Goal: Information Seeking & Learning: Learn about a topic

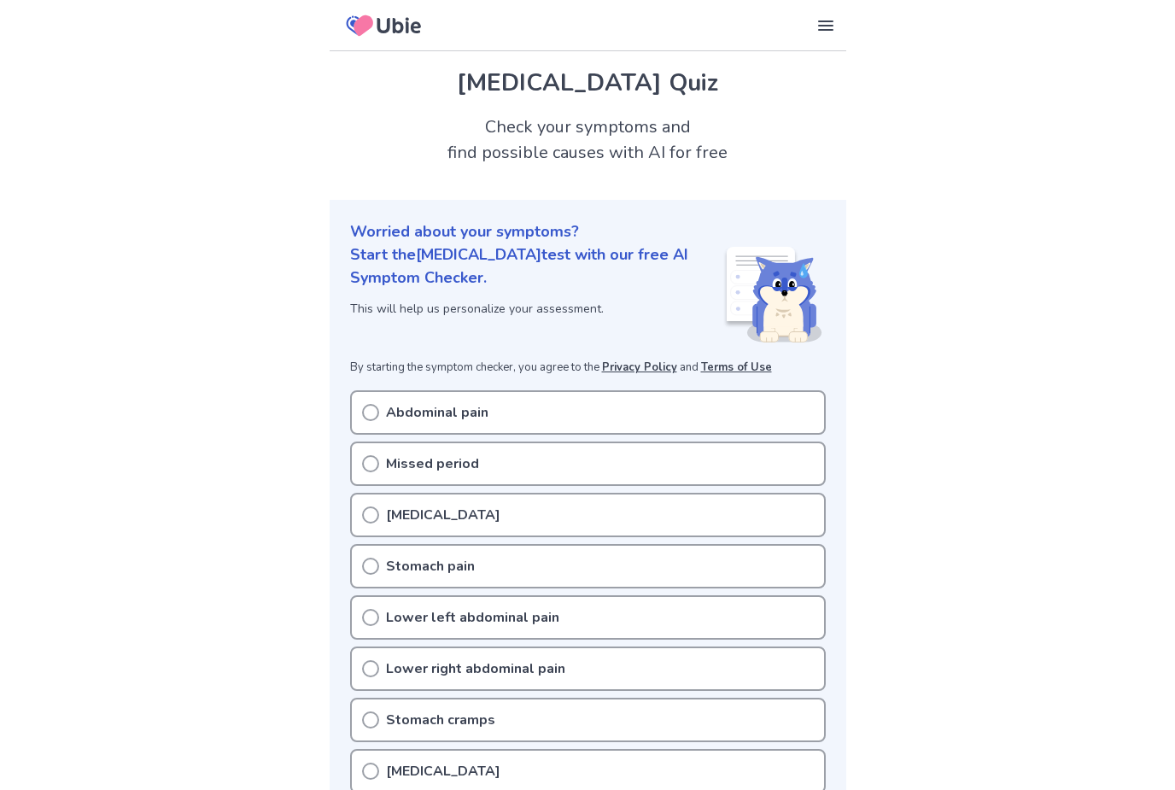
click at [399, 403] on p "Abdominal pain" at bounding box center [437, 412] width 102 height 20
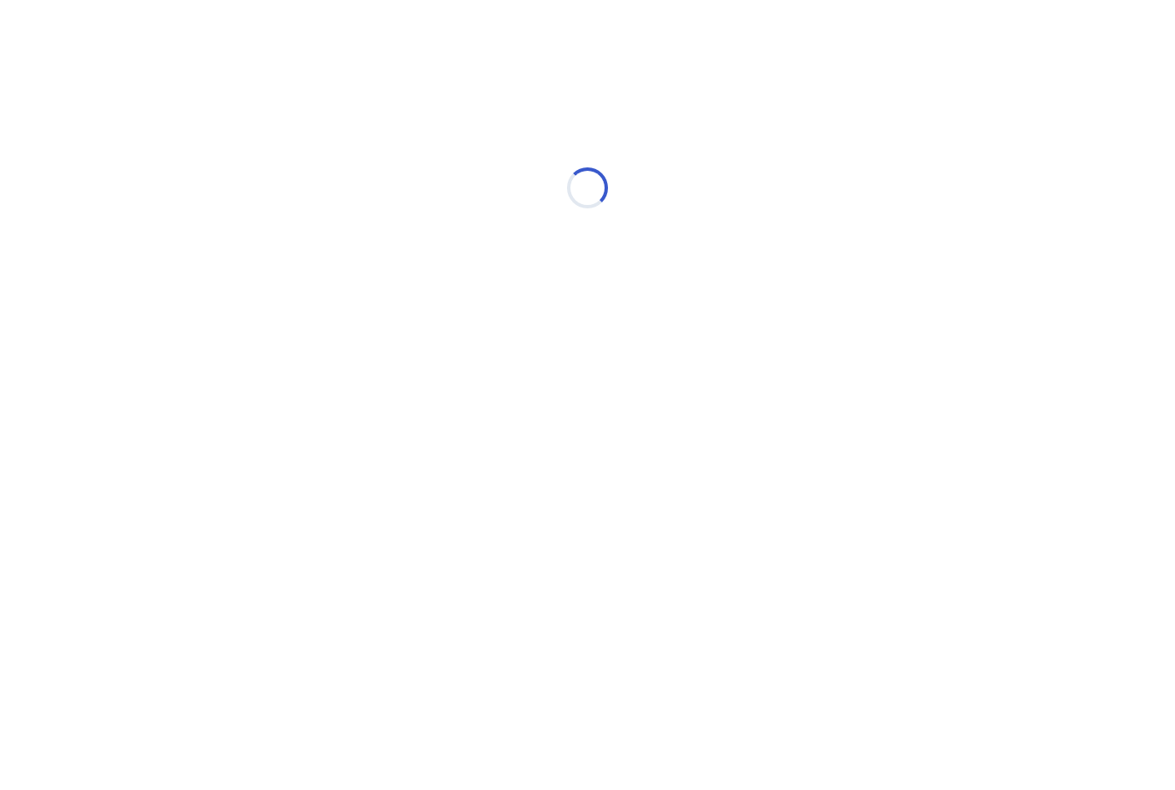
click at [382, 312] on div "Loading..." at bounding box center [587, 188] width 485 height 342
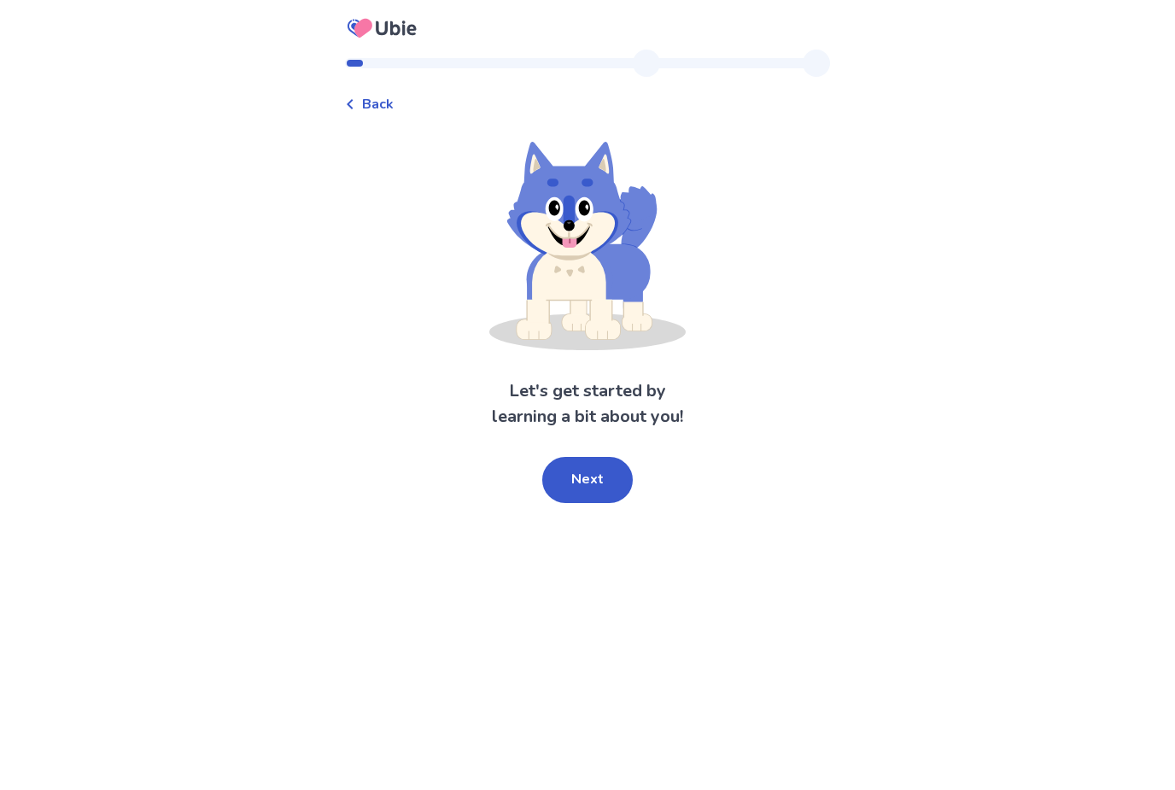
click at [546, 475] on button "Next" at bounding box center [587, 480] width 91 height 46
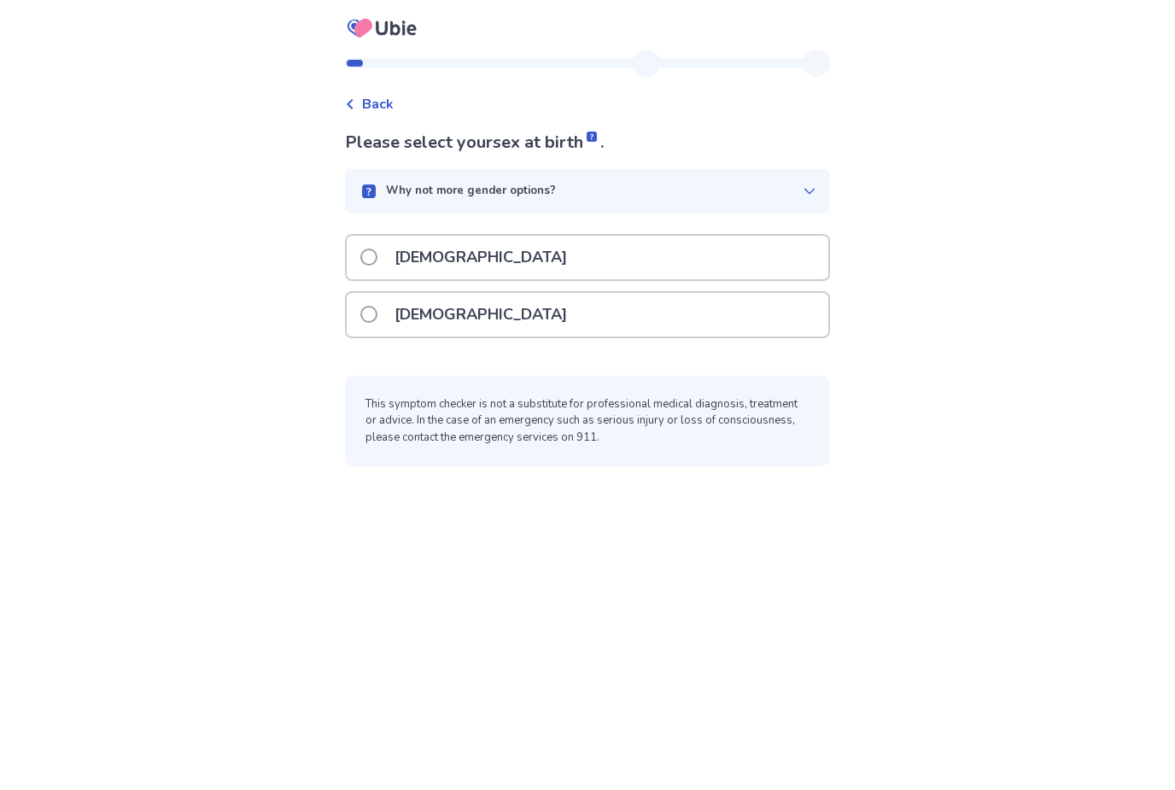
click at [449, 310] on p "[DEMOGRAPHIC_DATA]" at bounding box center [480, 315] width 193 height 44
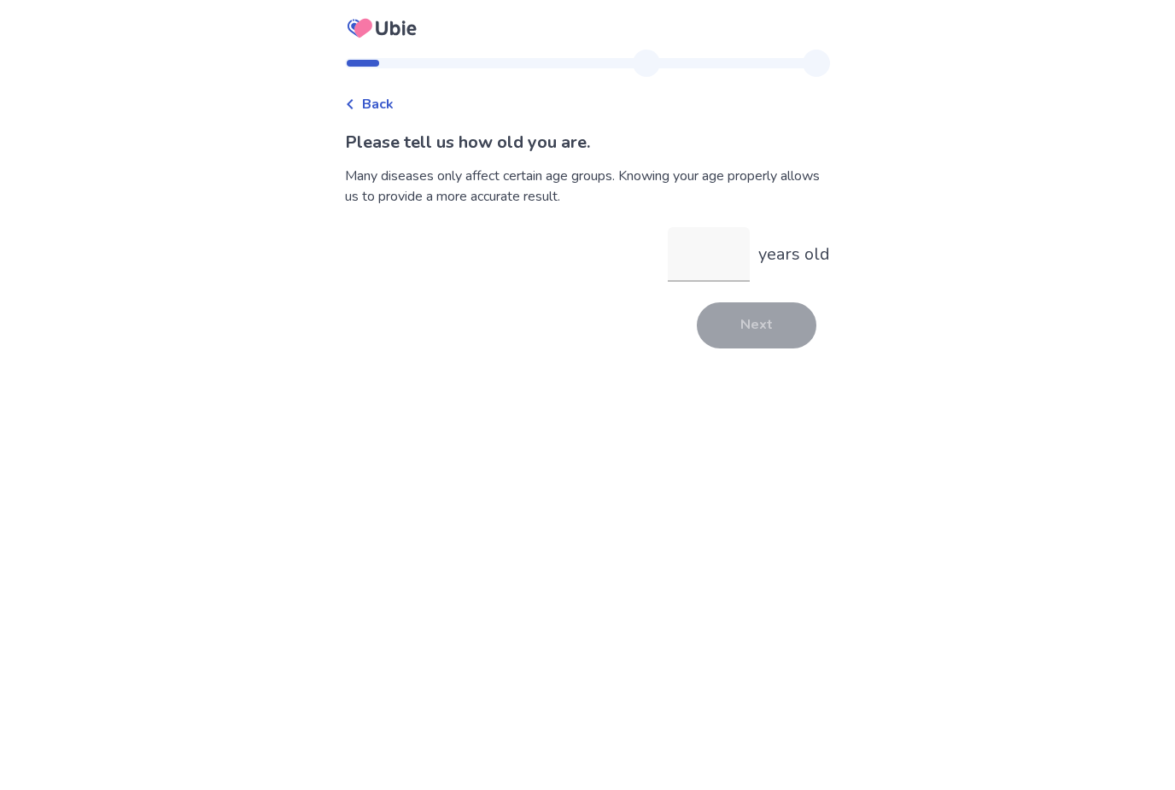
click at [718, 263] on input "years old" at bounding box center [709, 254] width 82 height 55
type input "**"
click at [751, 315] on button "Next" at bounding box center [757, 325] width 120 height 46
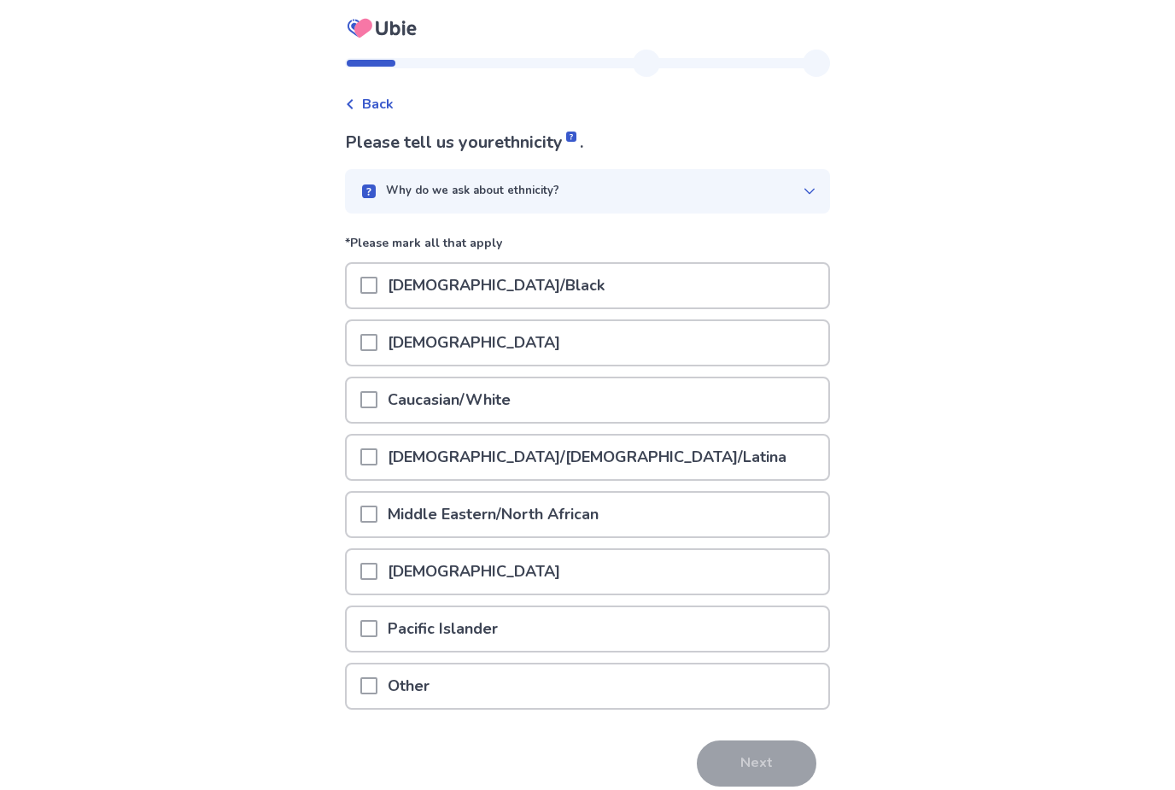
click at [412, 289] on p "[DEMOGRAPHIC_DATA]/Black" at bounding box center [495, 286] width 237 height 44
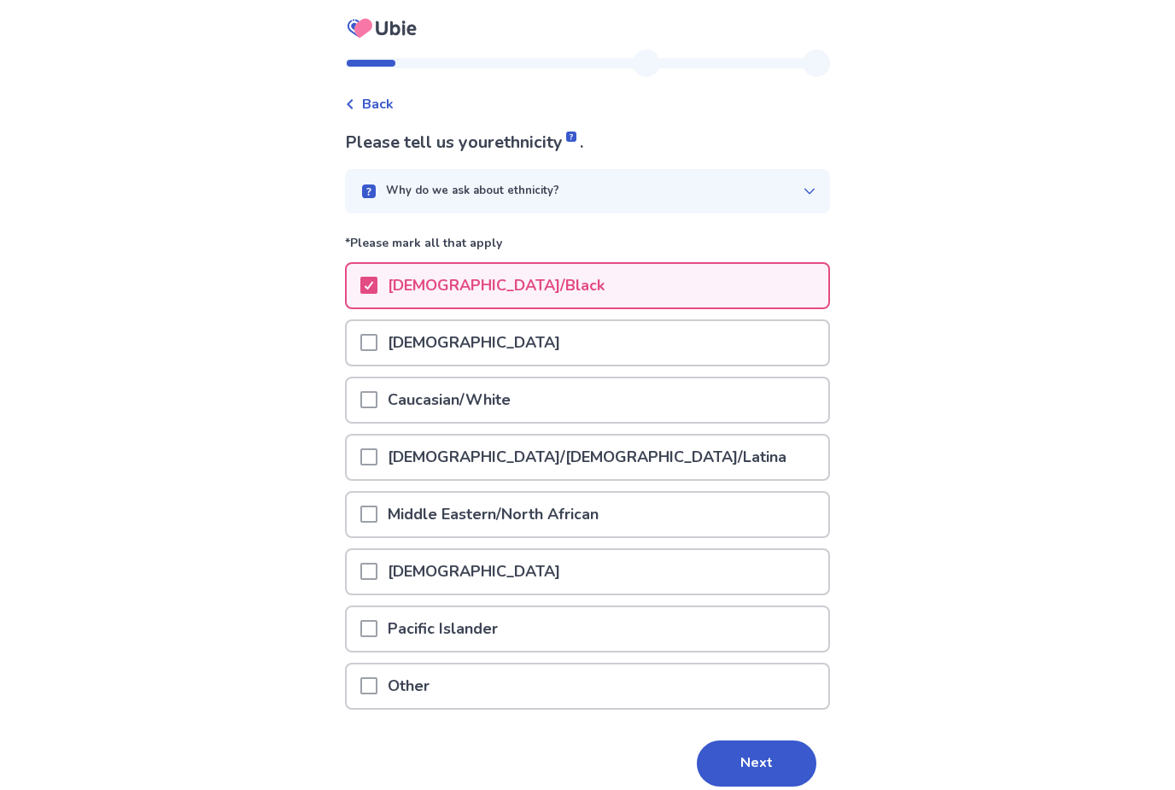
click at [740, 755] on button "Next" at bounding box center [757, 763] width 120 height 46
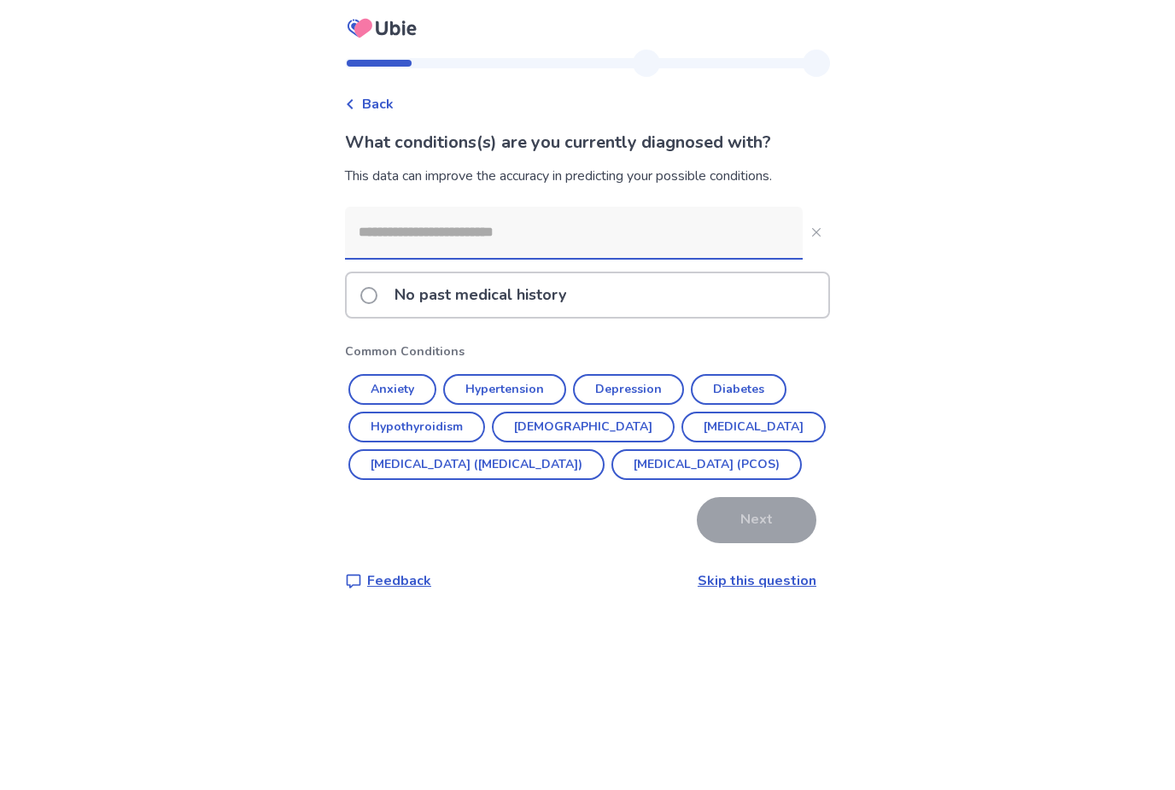
click at [376, 274] on label "No past medical history" at bounding box center [468, 295] width 216 height 44
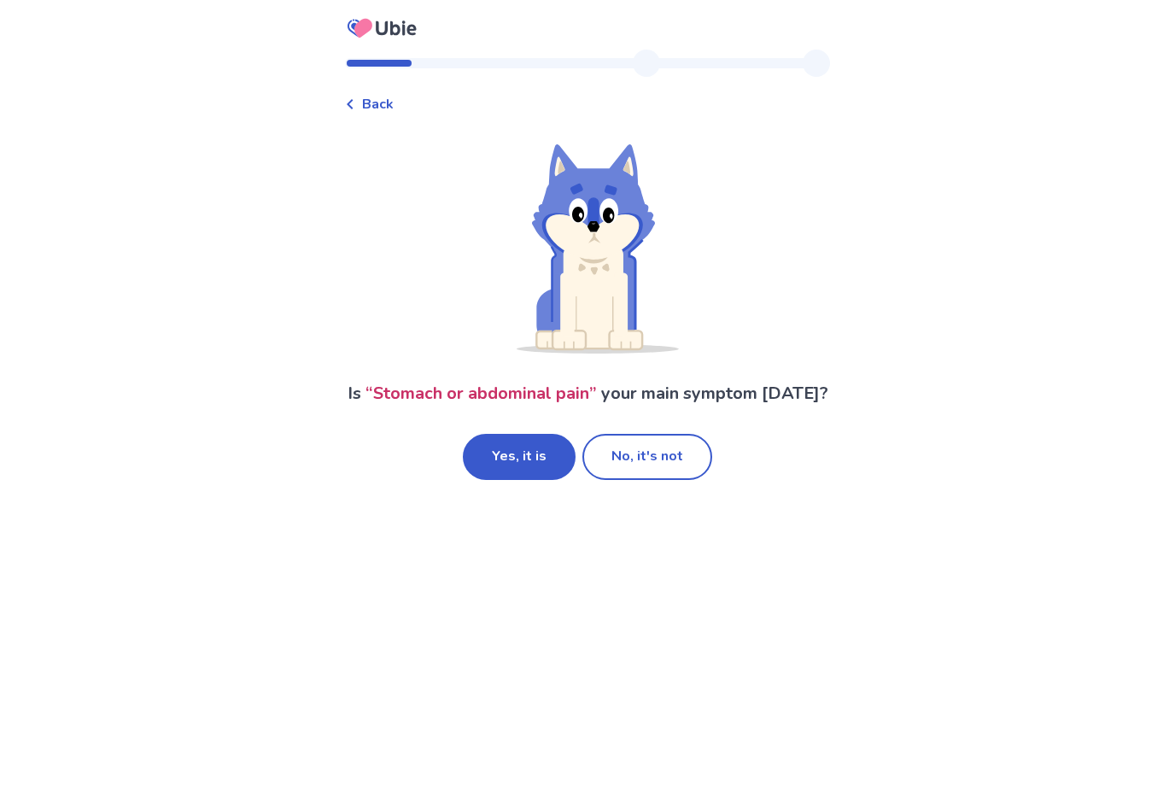
click at [535, 473] on button "Yes, it is" at bounding box center [519, 457] width 113 height 46
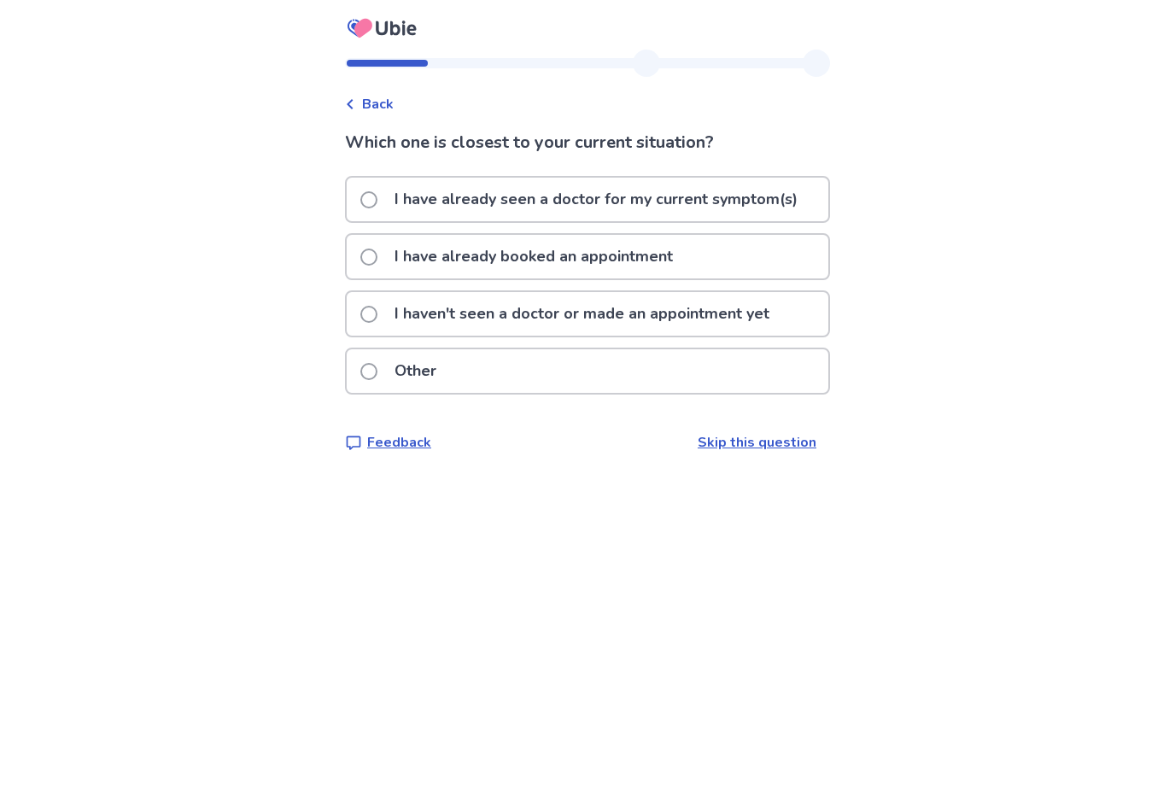
click at [450, 332] on p "I haven't seen a doctor or made an appointment yet" at bounding box center [581, 314] width 395 height 44
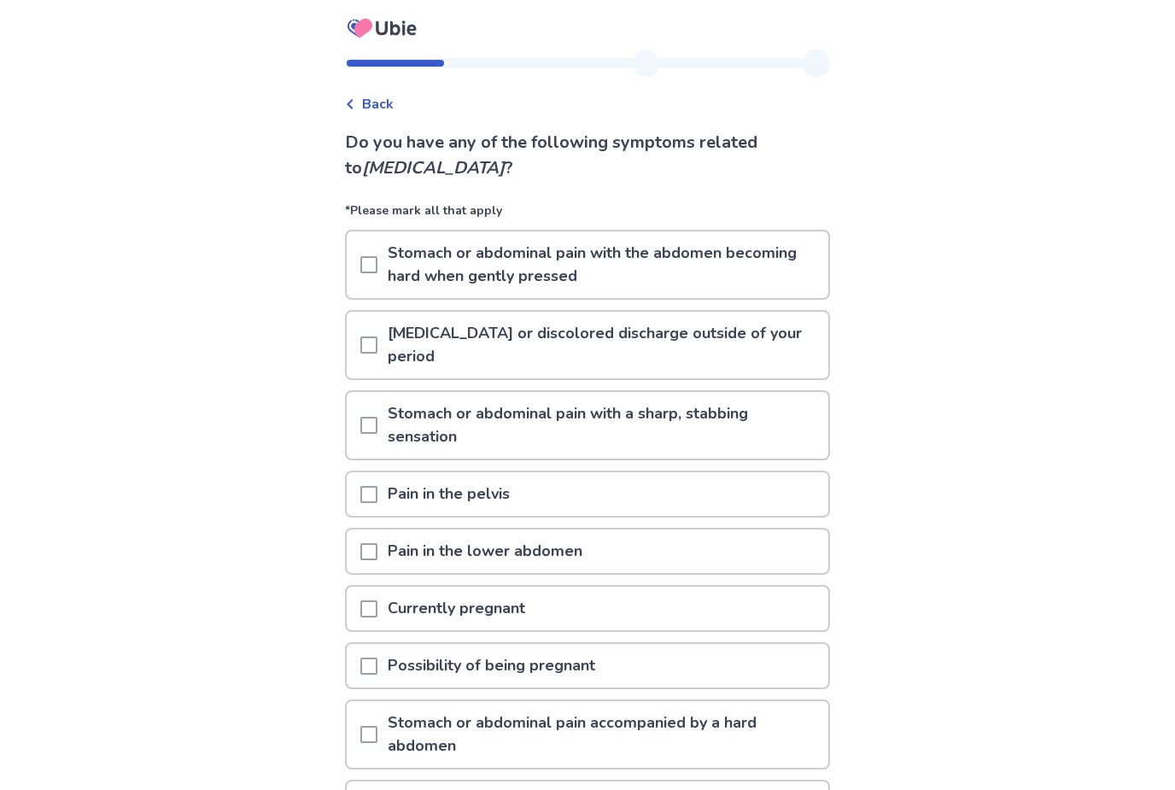
click at [377, 263] on span at bounding box center [368, 264] width 17 height 17
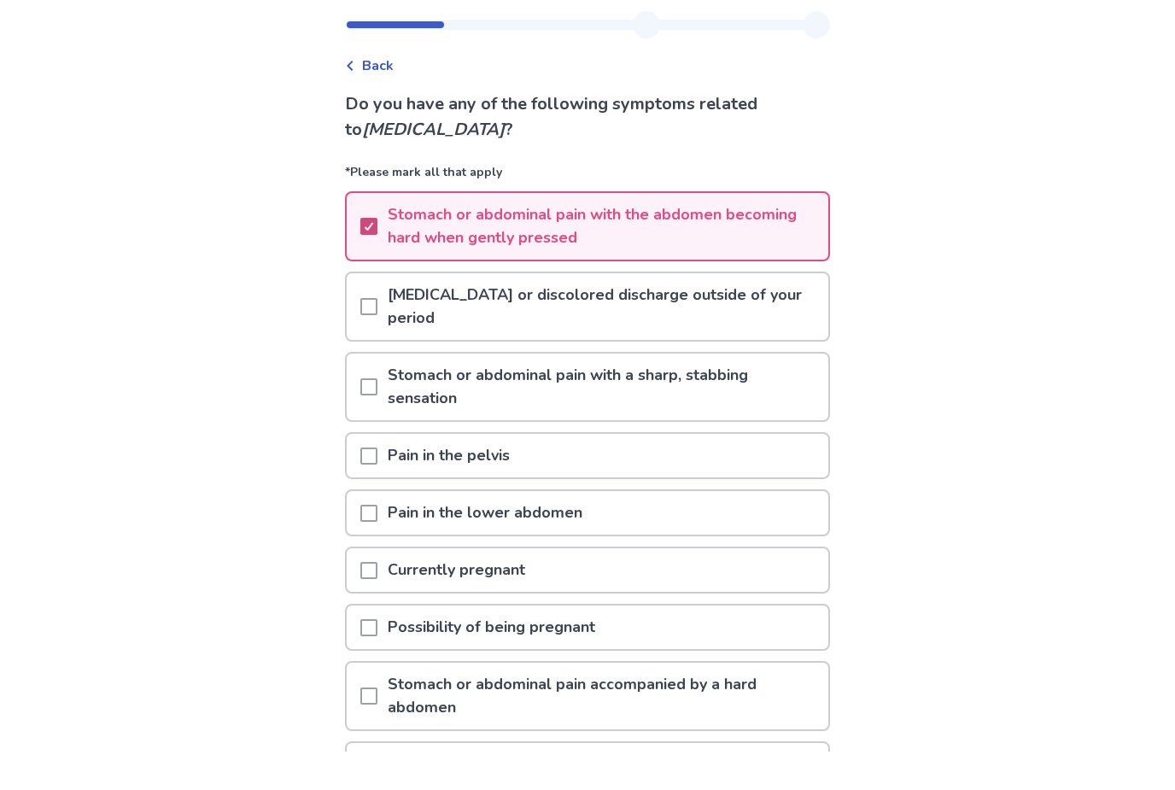
scroll to position [39, 0]
click at [403, 300] on p "[MEDICAL_DATA] or discolored discharge outside of your period" at bounding box center [602, 305] width 451 height 67
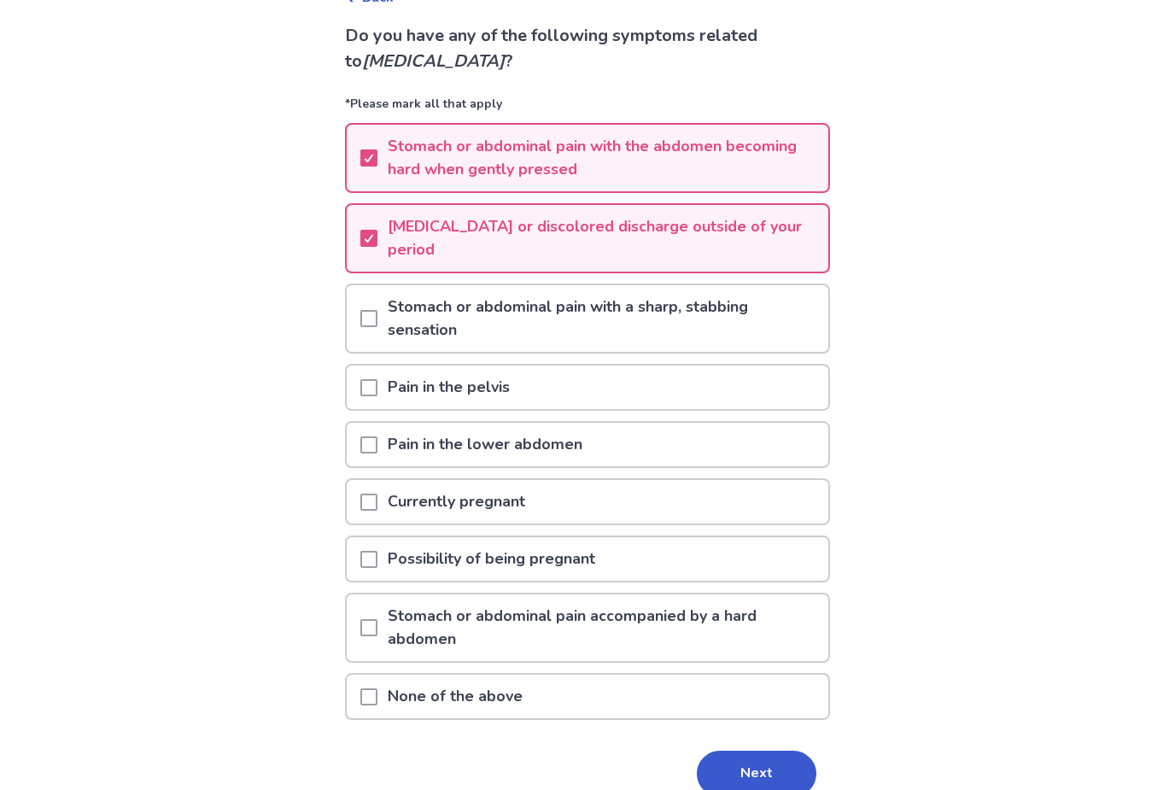
scroll to position [106, 0]
click at [478, 407] on p "Pain in the pelvis" at bounding box center [448, 388] width 143 height 44
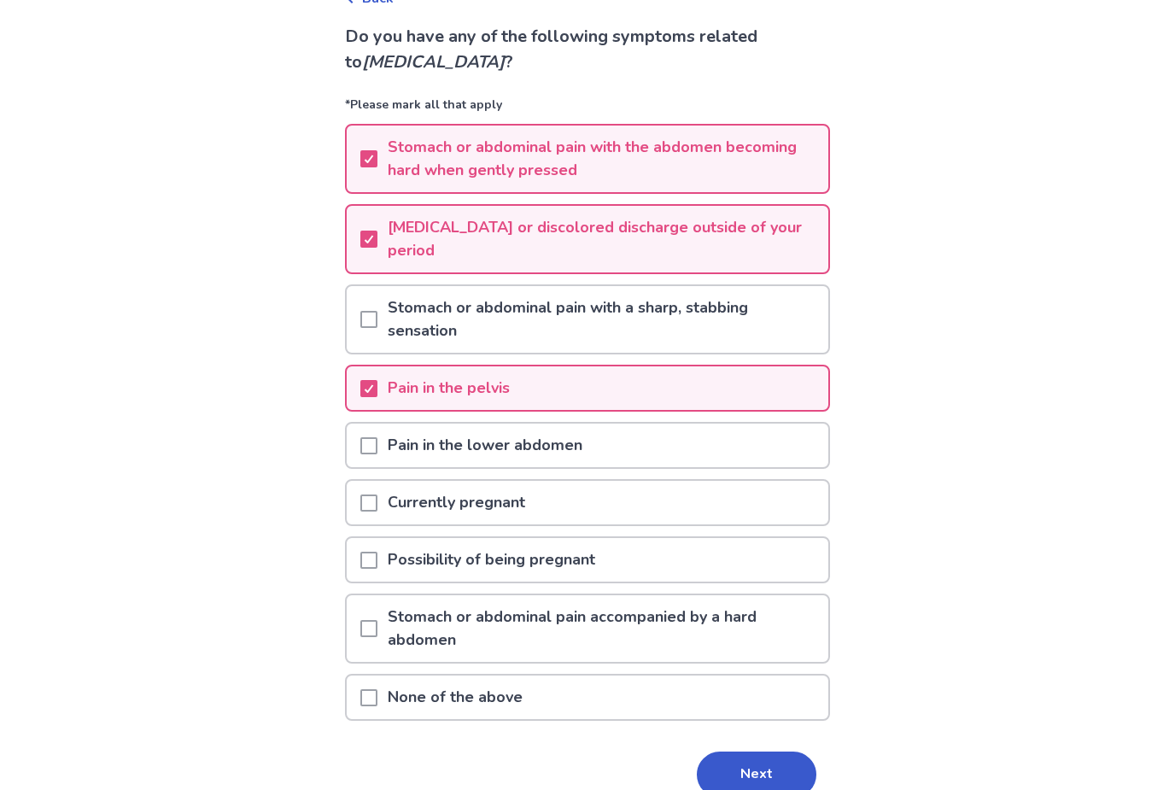
click at [539, 455] on p "Pain in the lower abdomen" at bounding box center [484, 446] width 215 height 44
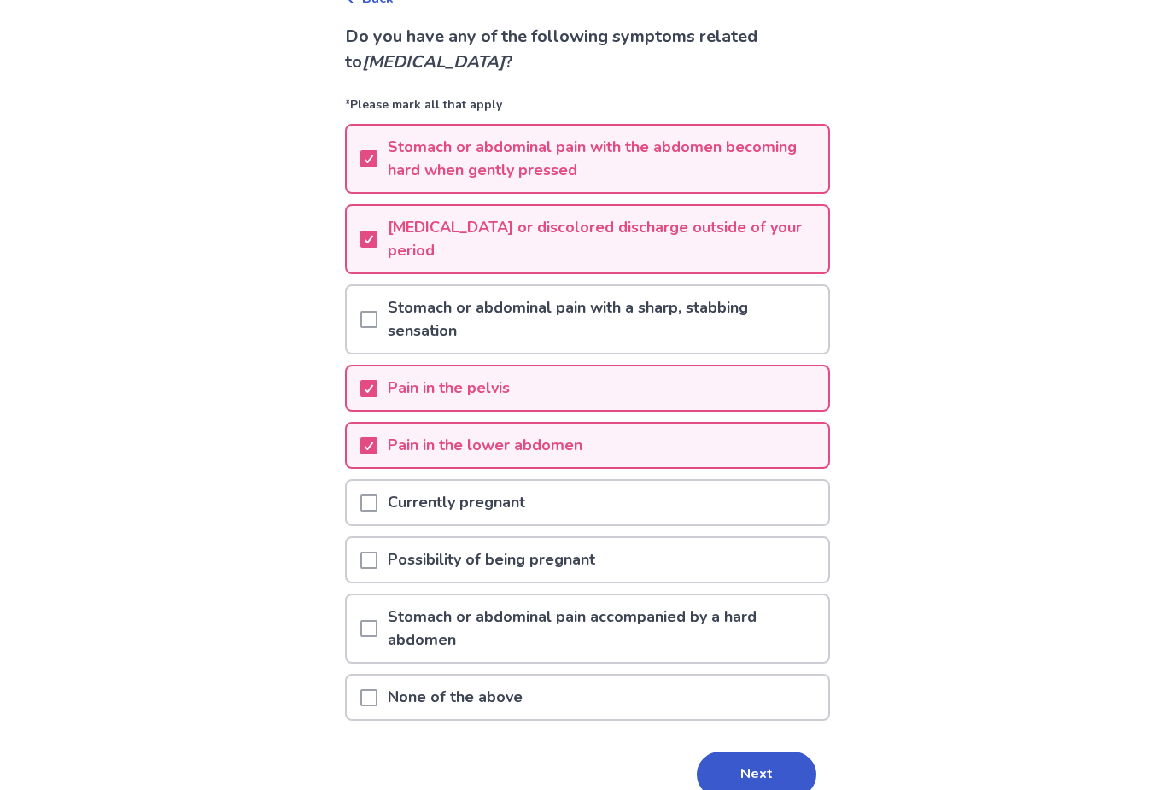
scroll to position [134, 0]
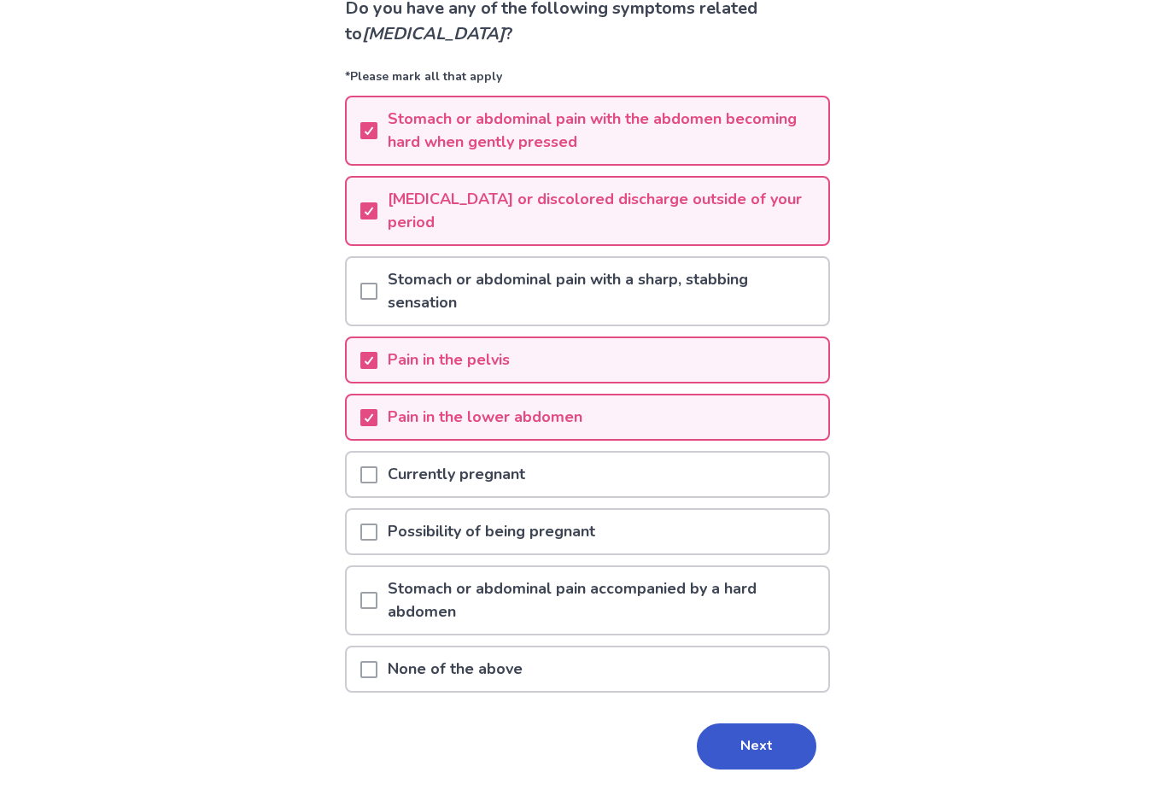
click at [737, 729] on button "Next" at bounding box center [757, 746] width 120 height 46
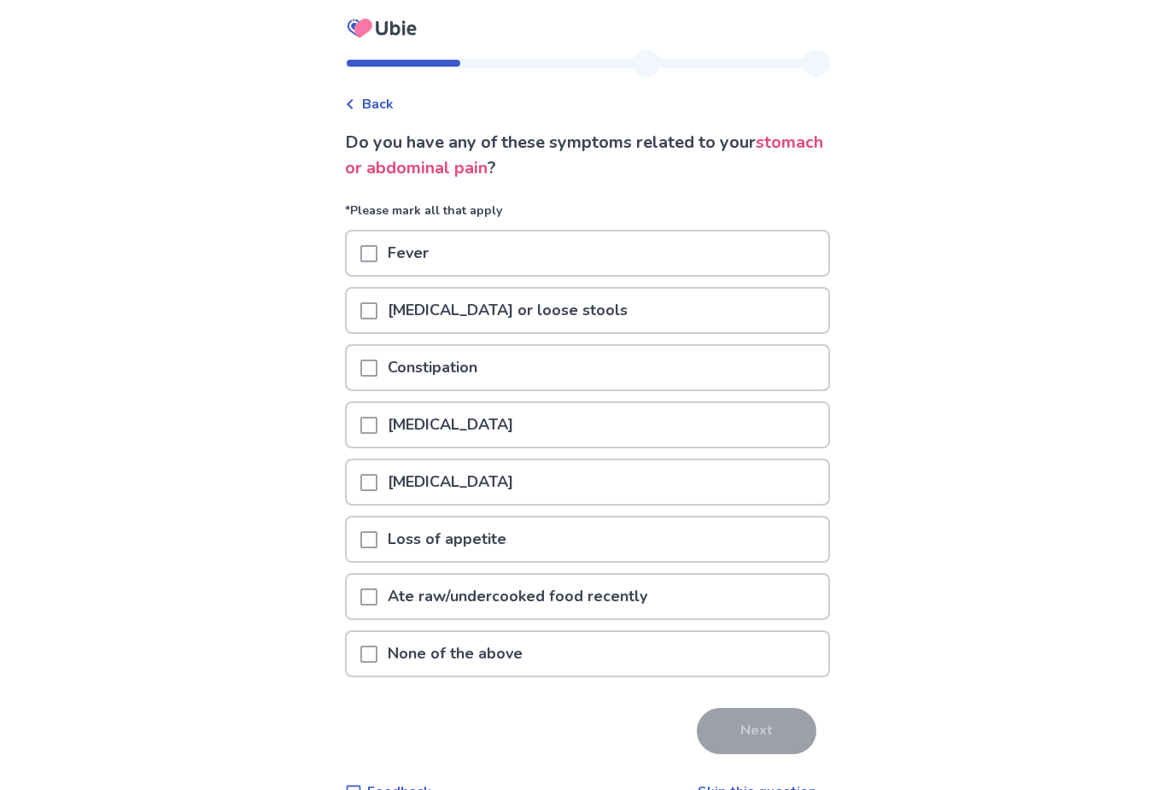
click at [660, 550] on div "Loss of appetite" at bounding box center [588, 539] width 482 height 44
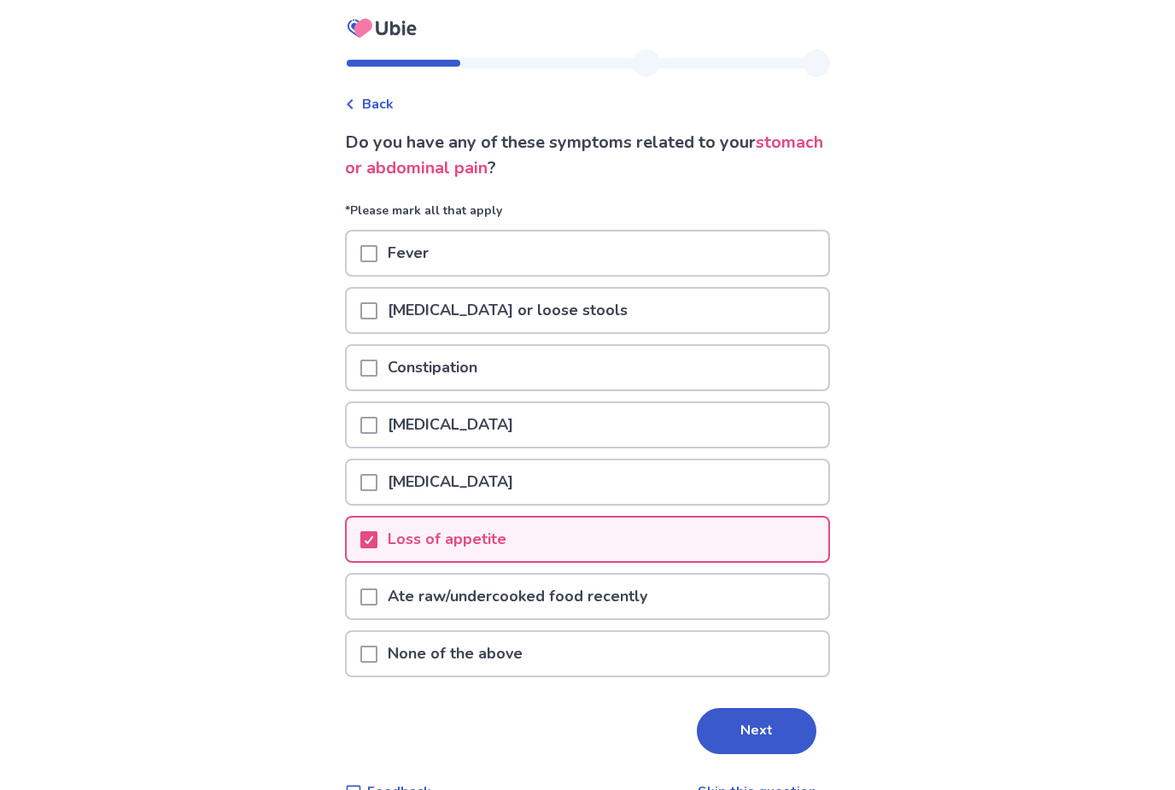
click at [722, 735] on button "Next" at bounding box center [757, 731] width 120 height 46
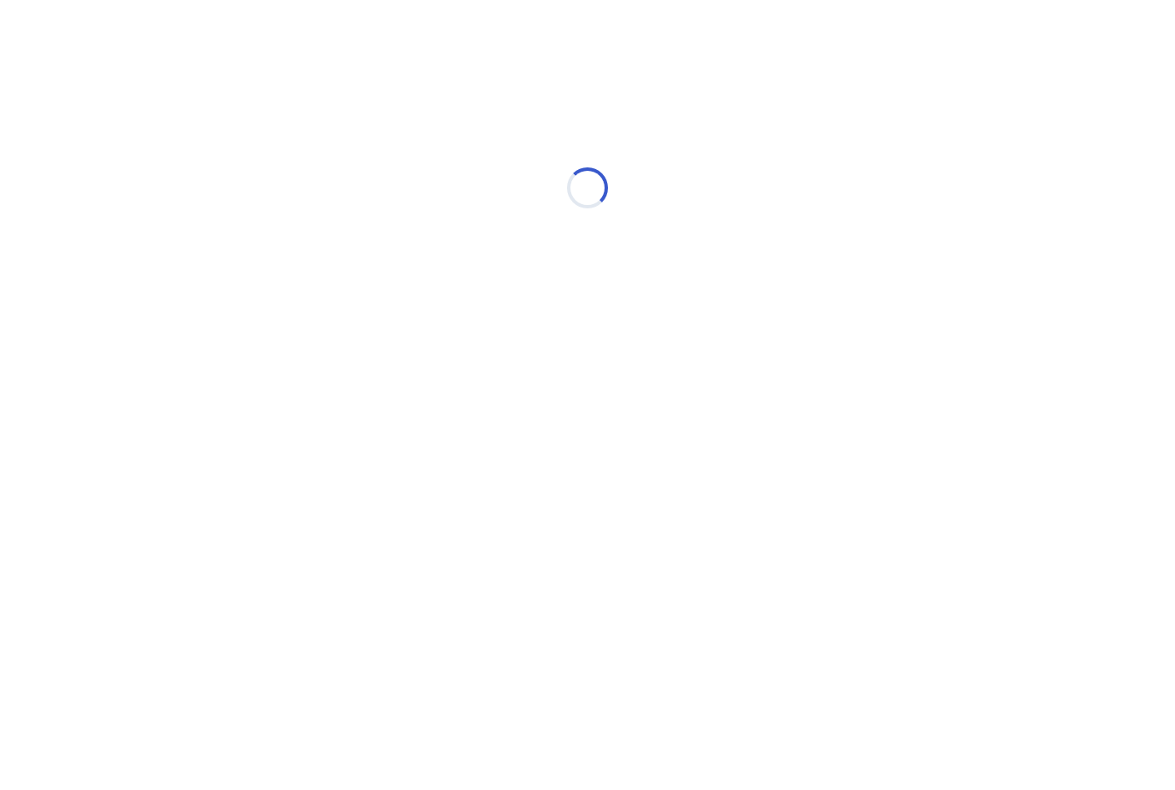
select select "*"
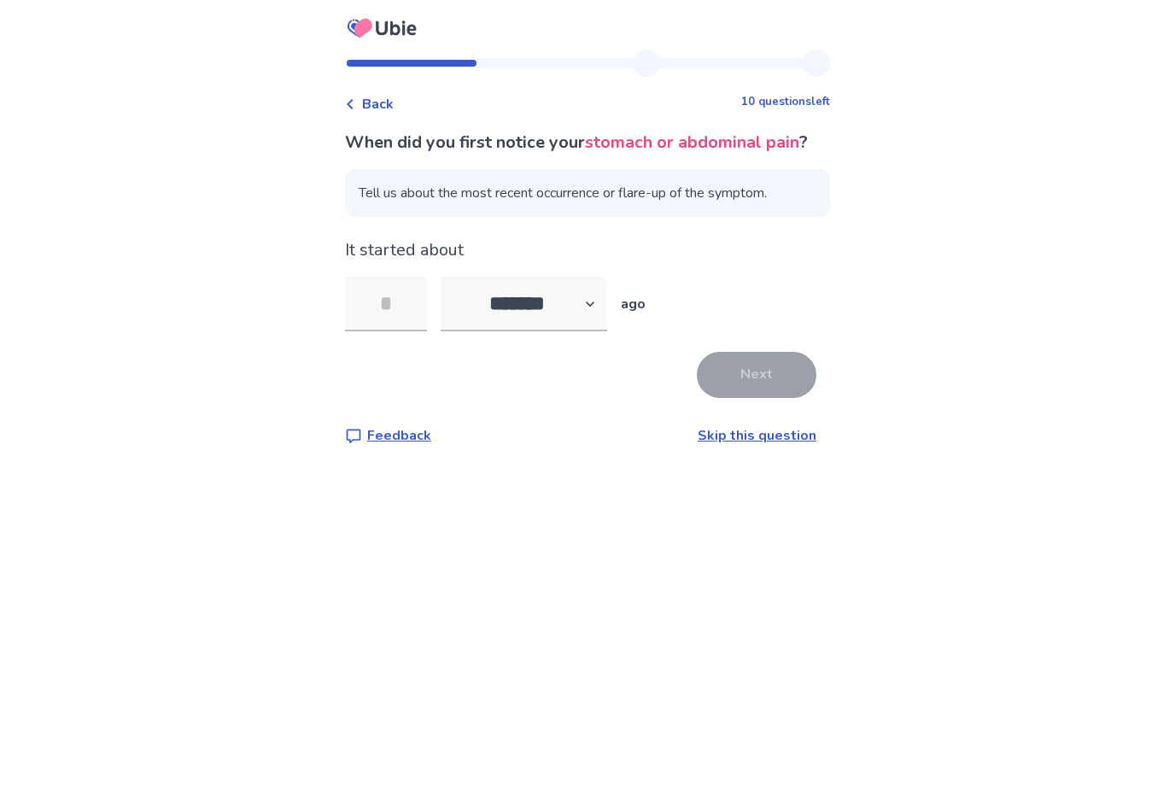
click at [723, 445] on link "Skip this question" at bounding box center [757, 435] width 119 height 19
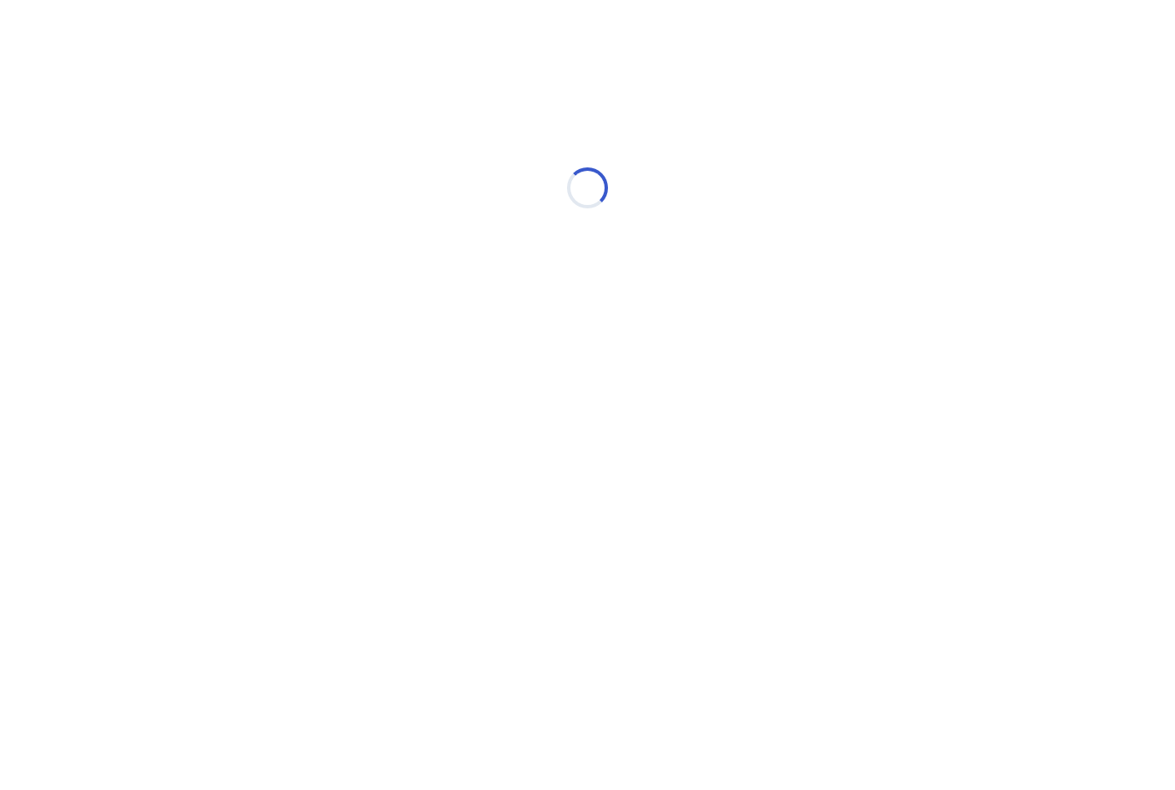
select select "*"
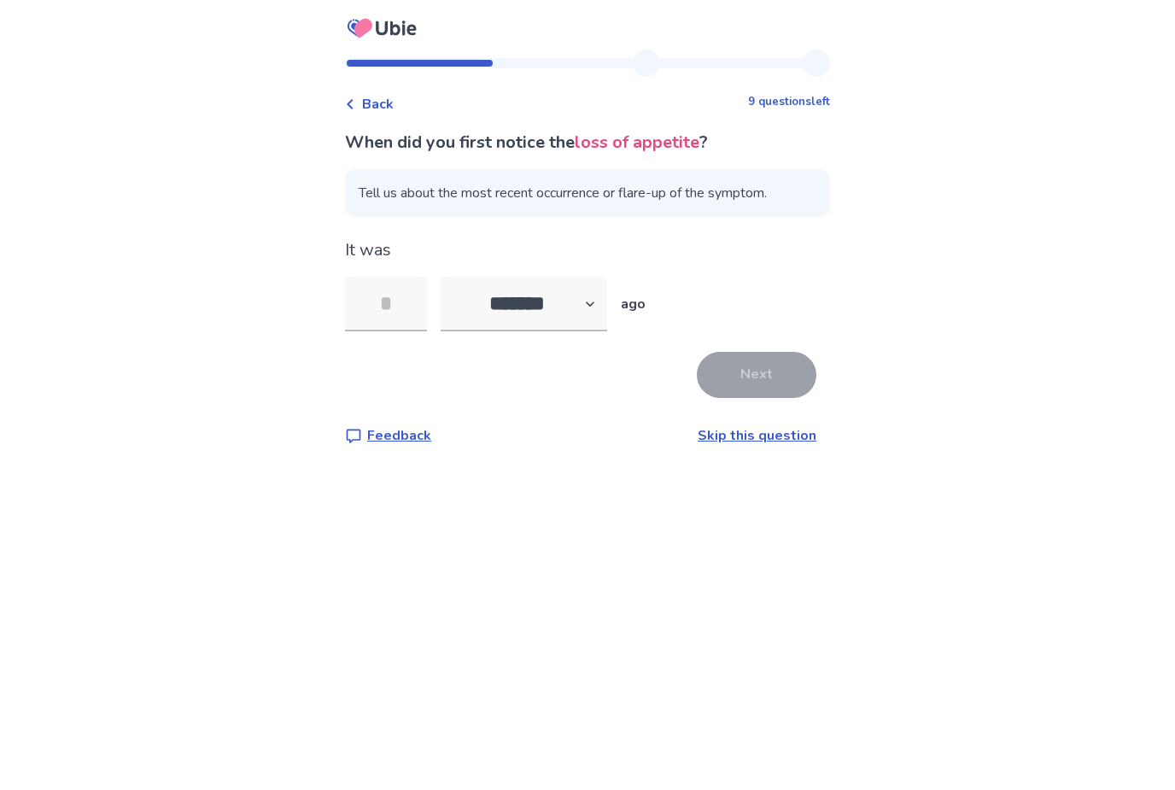
click at [732, 459] on div "Back 9 questions left When did you first notice the loss of appetite ? Tell us …" at bounding box center [587, 262] width 512 height 424
click at [725, 435] on link "Skip this question" at bounding box center [757, 435] width 119 height 19
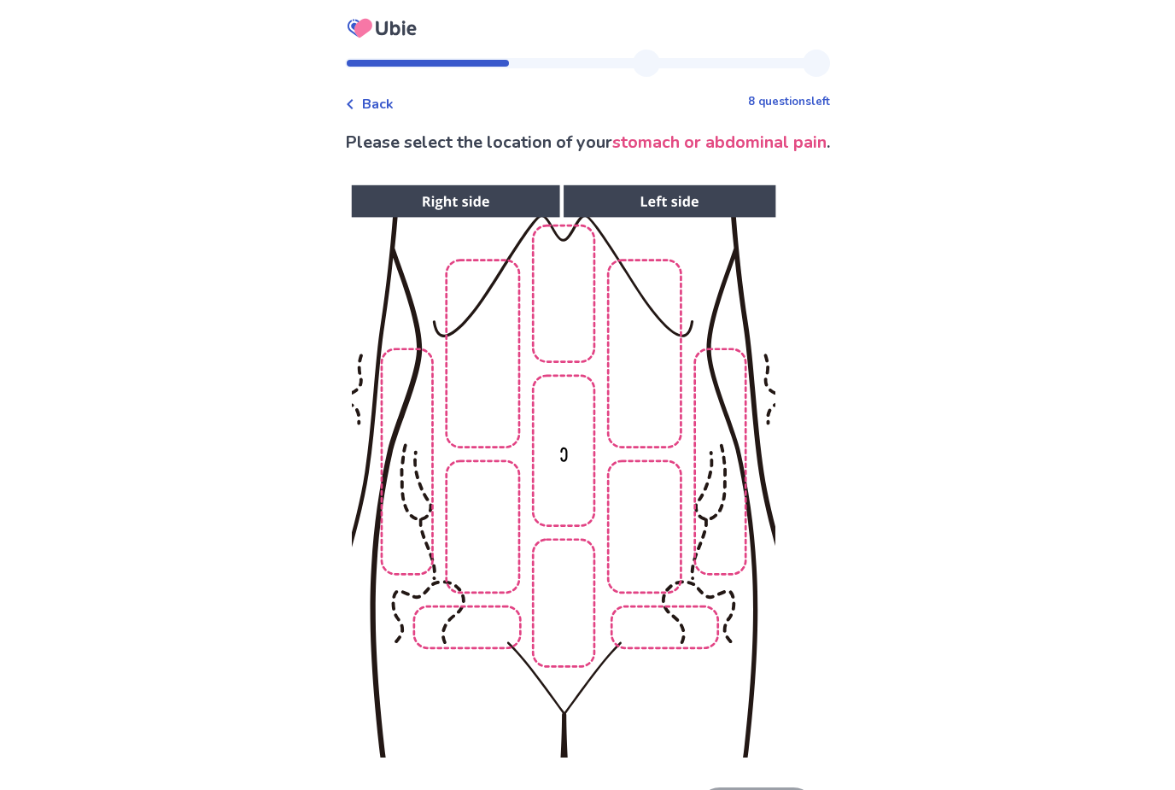
click at [565, 609] on img at bounding box center [562, 471] width 873 height 591
click at [493, 551] on img at bounding box center [562, 471] width 873 height 591
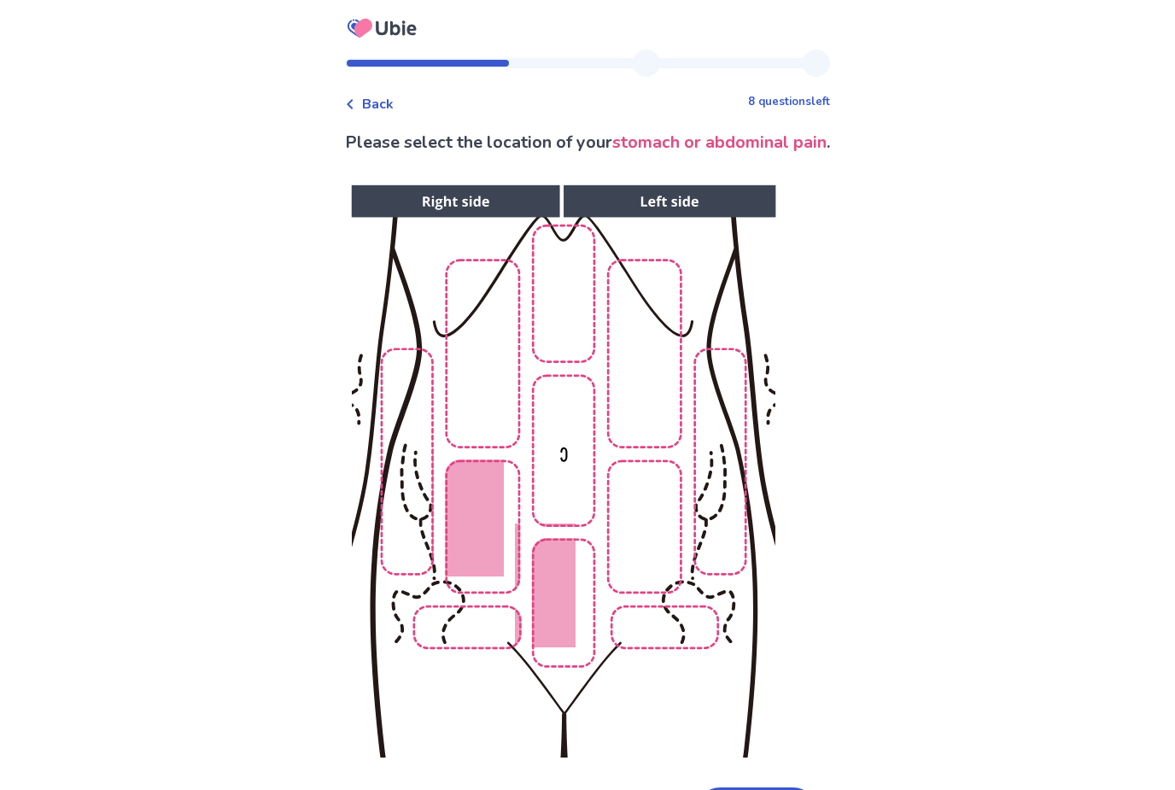
click at [635, 568] on img at bounding box center [562, 471] width 873 height 591
click at [660, 645] on img at bounding box center [562, 471] width 873 height 591
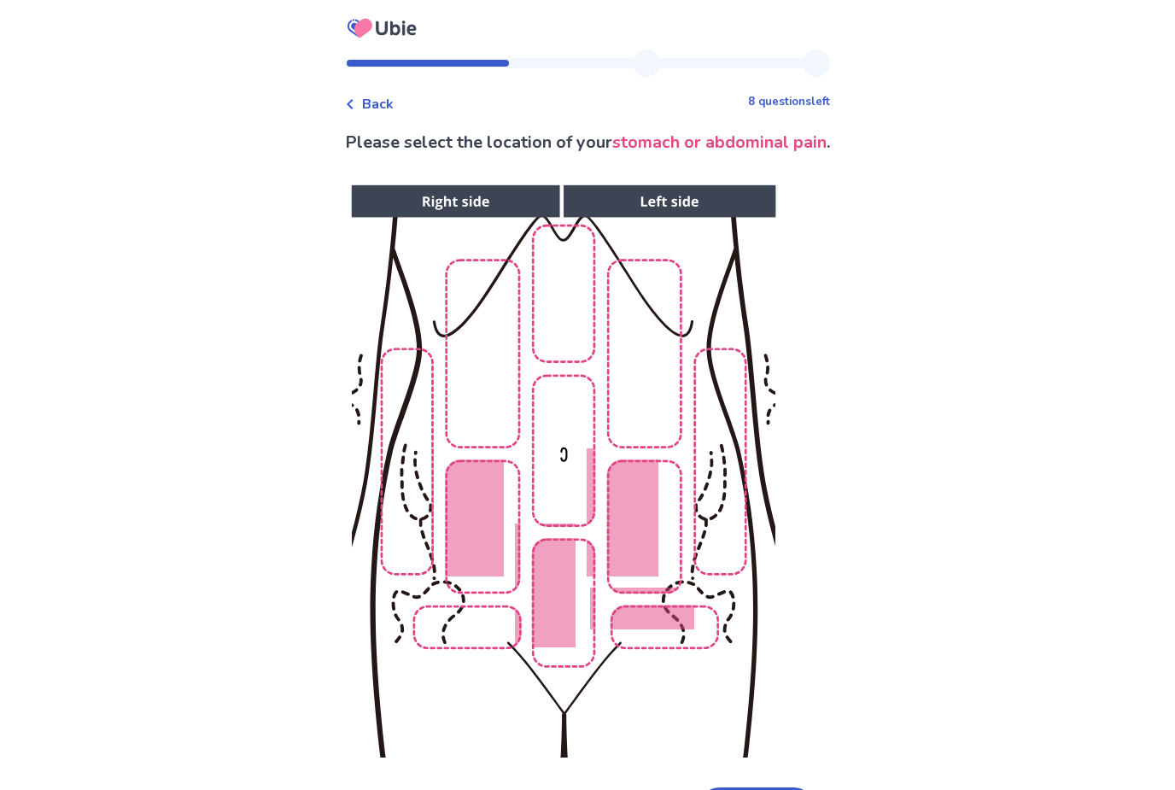
click at [474, 610] on img at bounding box center [562, 471] width 873 height 591
click at [497, 645] on img at bounding box center [562, 471] width 873 height 591
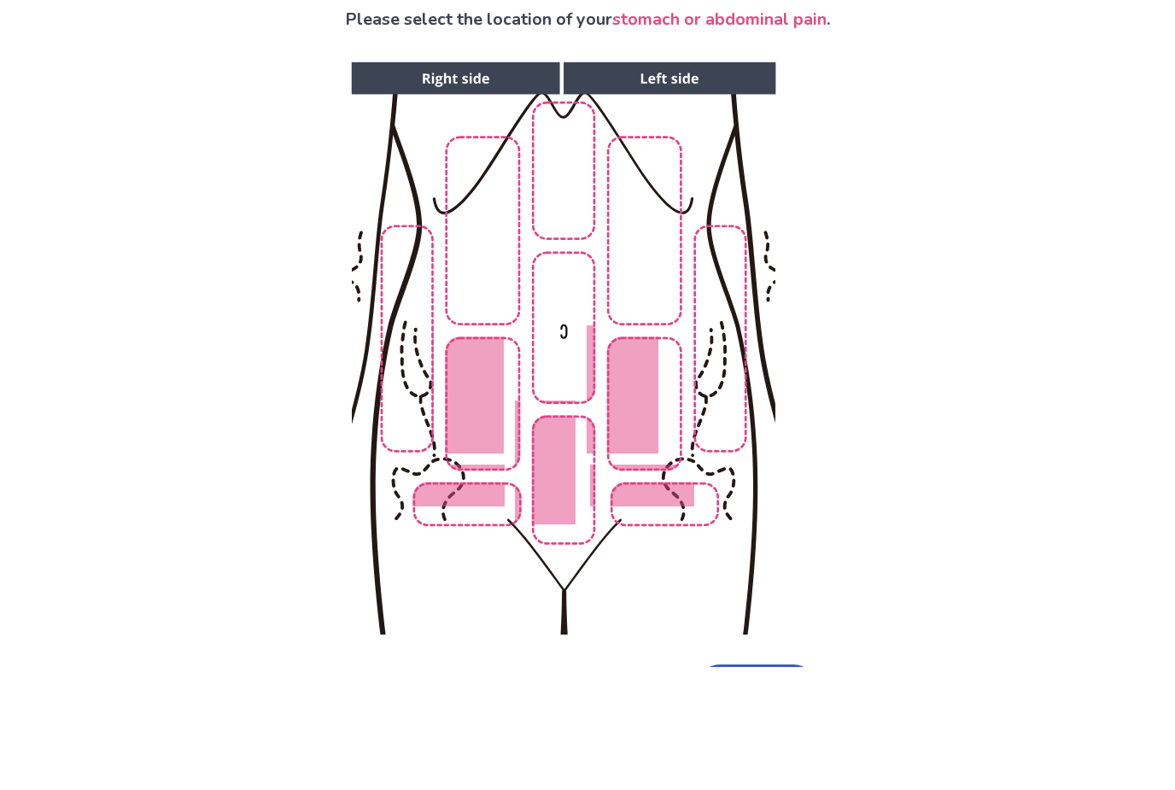
scroll to position [65, 0]
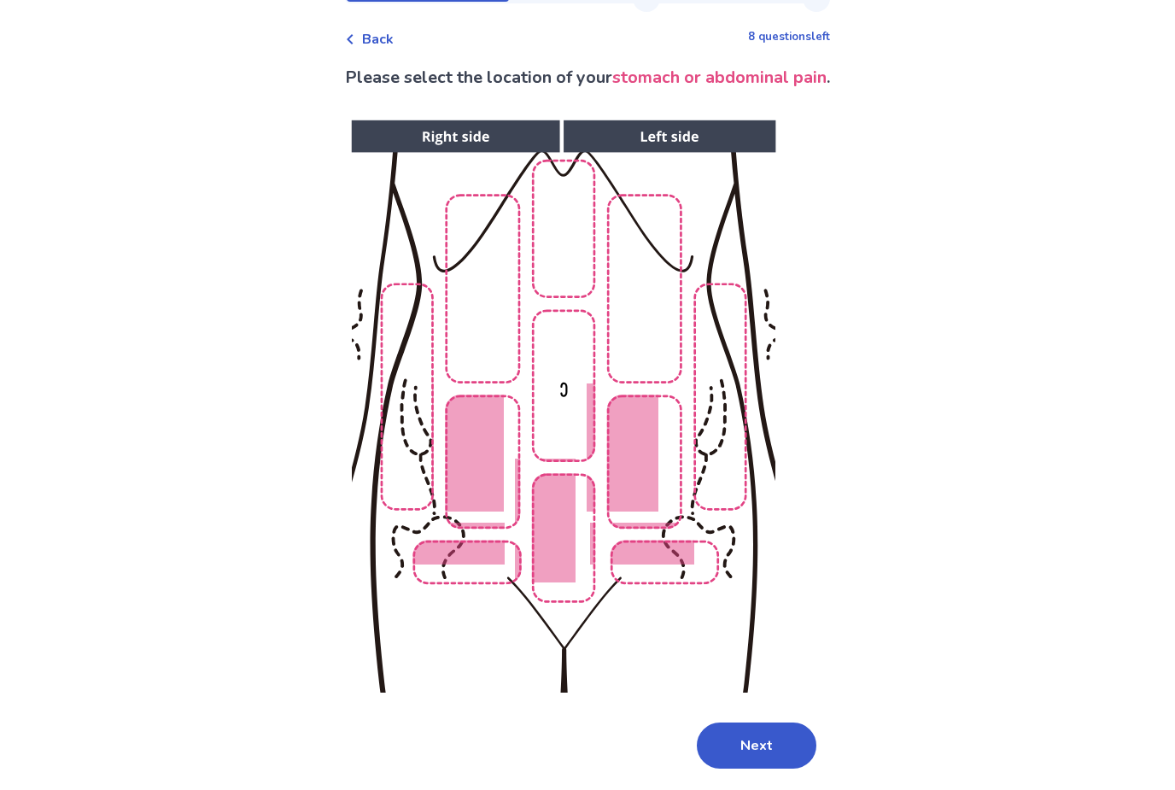
click at [726, 738] on button "Next" at bounding box center [757, 745] width 120 height 46
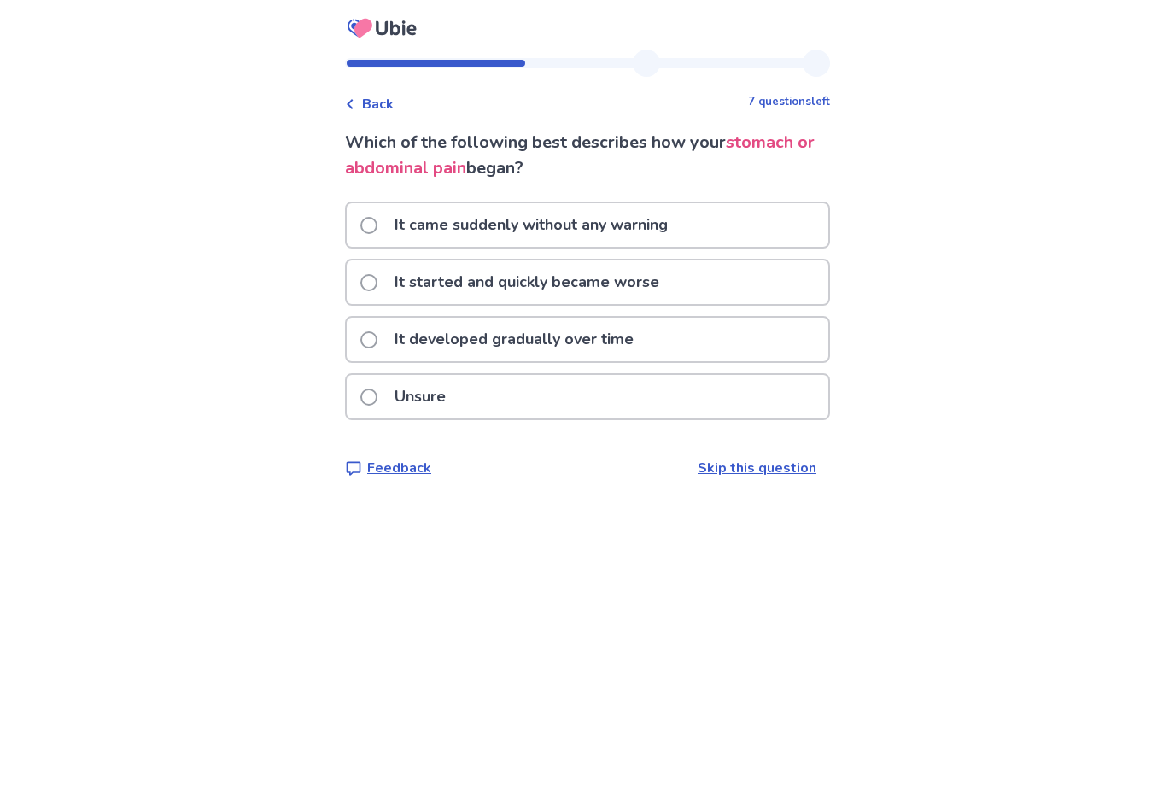
click at [568, 393] on div "Unsure" at bounding box center [588, 397] width 482 height 44
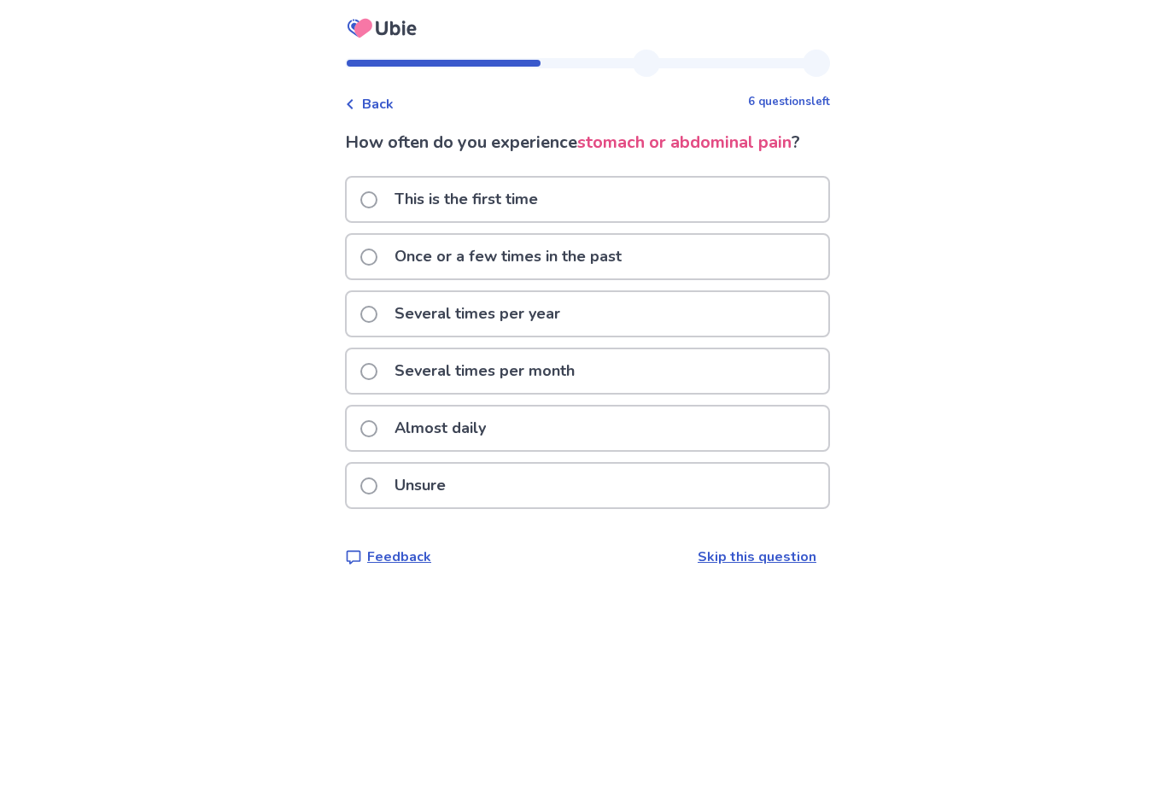
click at [540, 378] on p "Several times per month" at bounding box center [484, 371] width 201 height 44
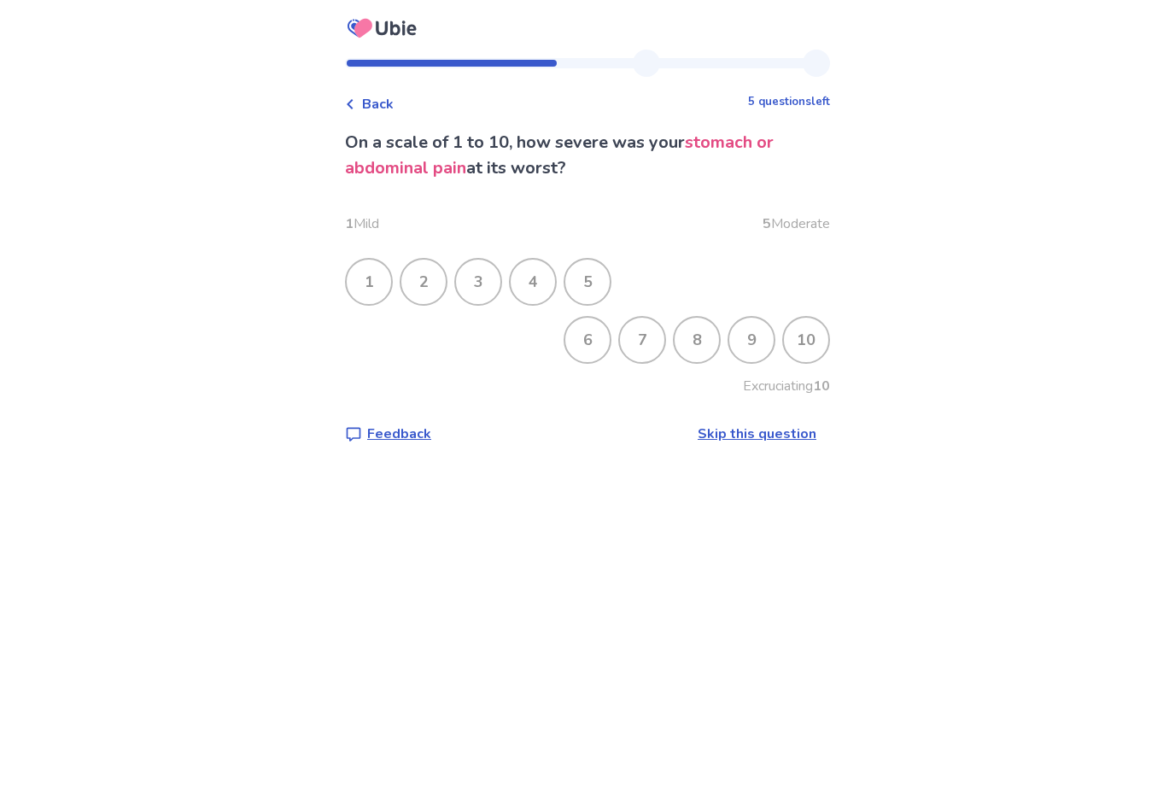
click at [628, 344] on div "7" at bounding box center [642, 340] width 44 height 44
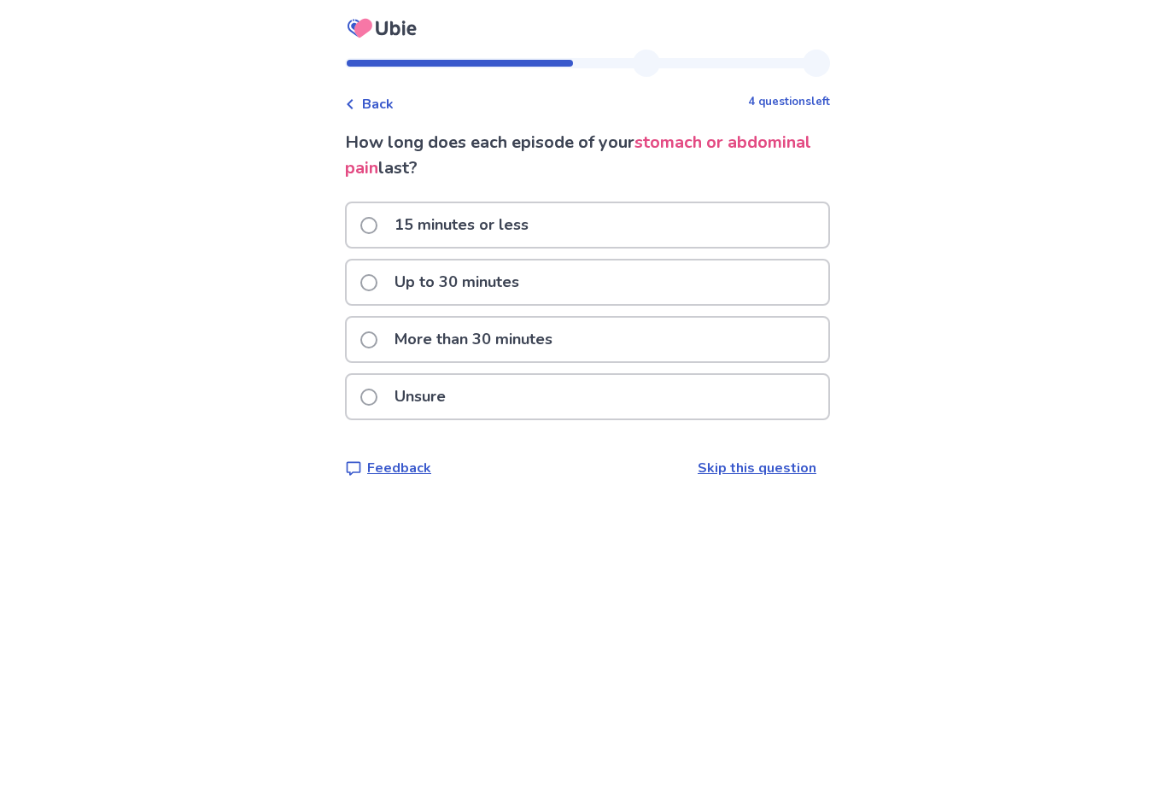
click at [611, 356] on div "More than 30 minutes" at bounding box center [588, 340] width 482 height 44
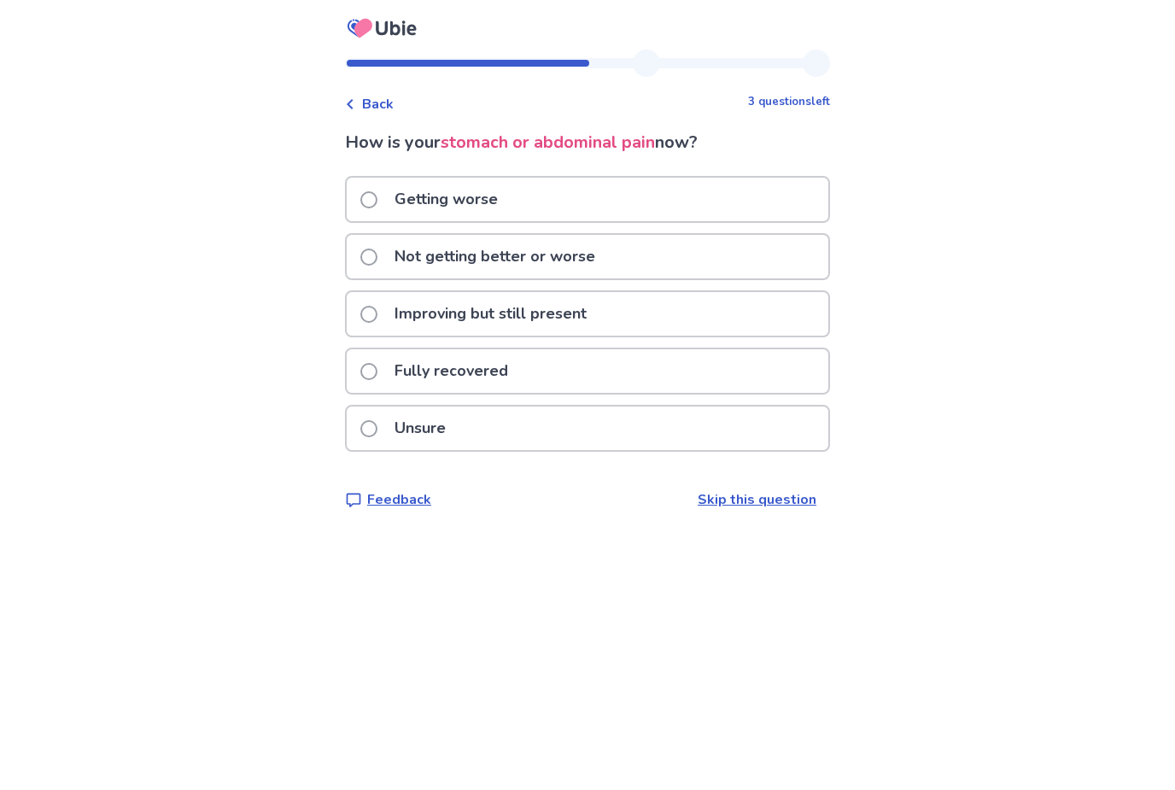
click at [485, 246] on p "Not getting better or worse" at bounding box center [494, 257] width 221 height 44
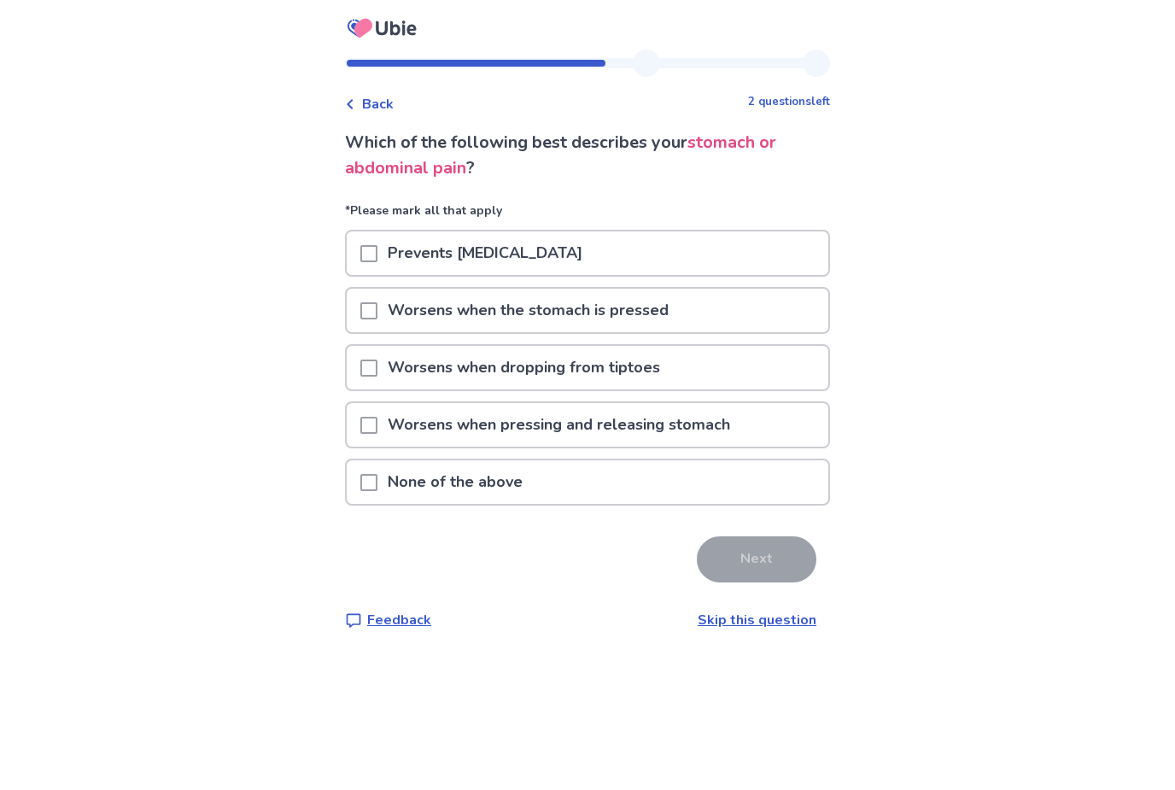
click at [704, 485] on div "None of the above" at bounding box center [588, 482] width 482 height 44
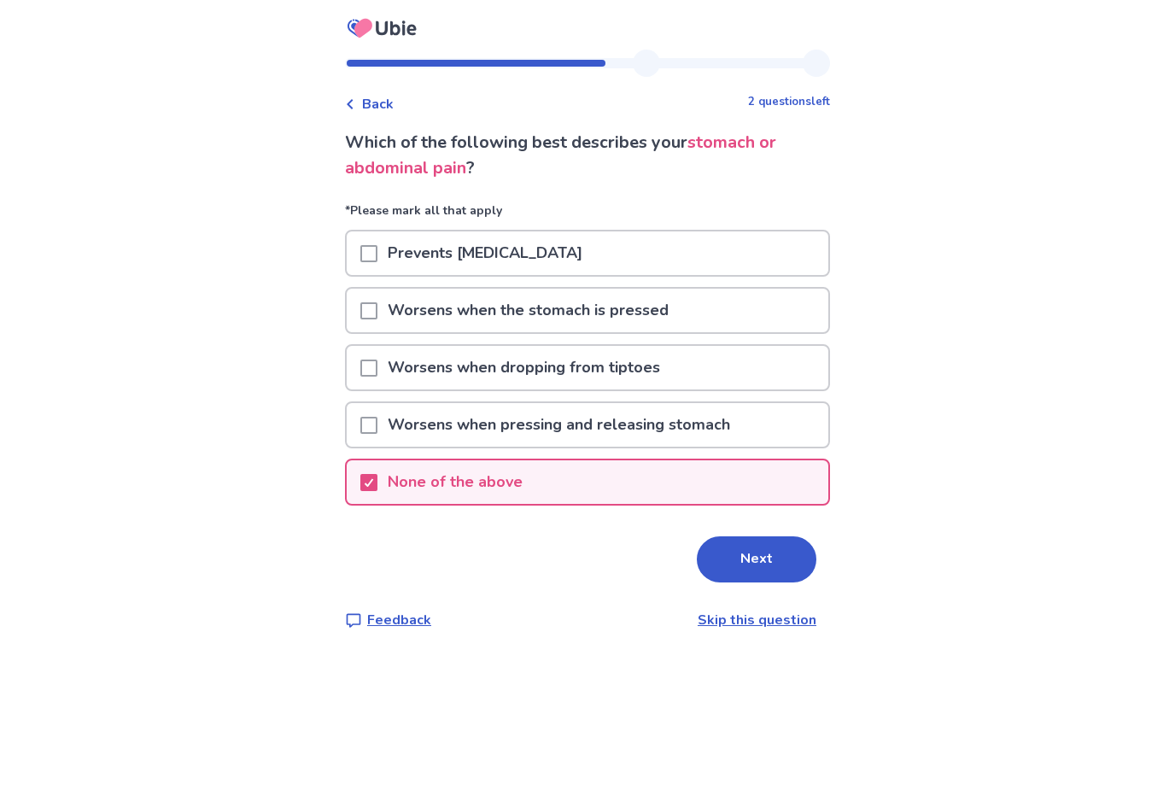
click at [746, 571] on button "Next" at bounding box center [757, 559] width 120 height 46
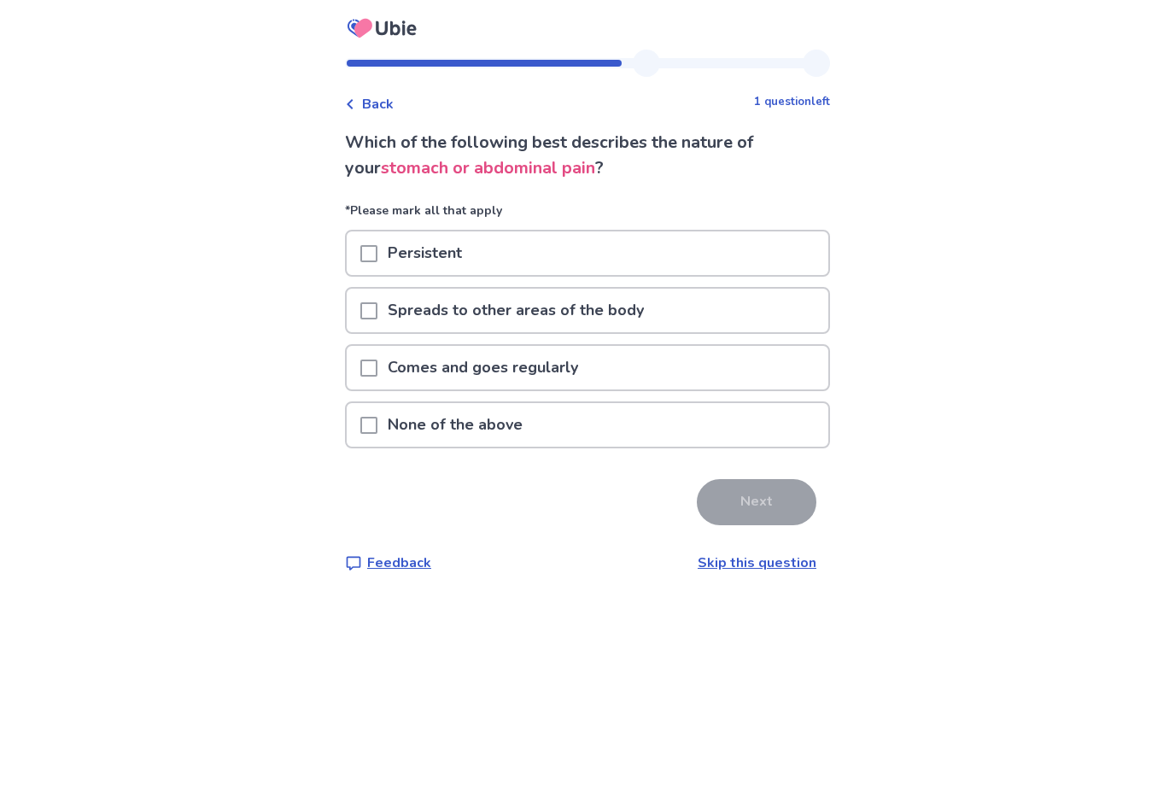
click at [377, 243] on div at bounding box center [368, 253] width 17 height 44
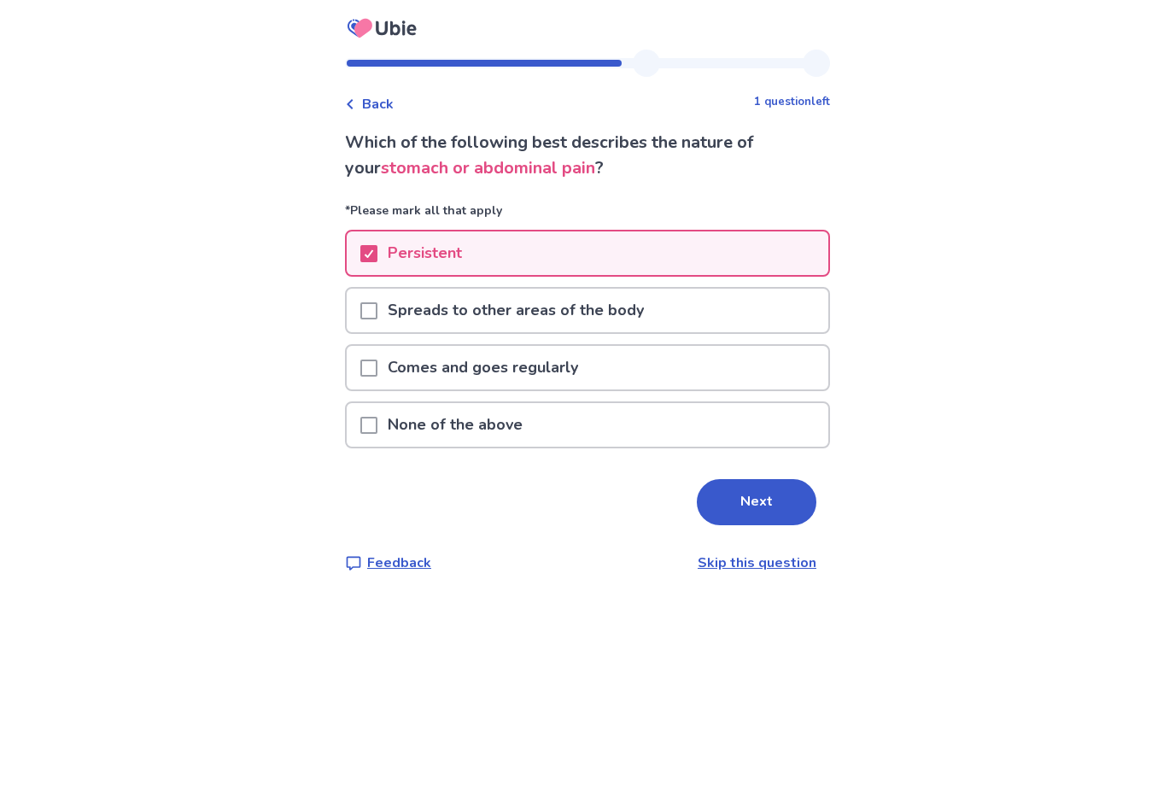
click at [726, 523] on button "Next" at bounding box center [757, 502] width 120 height 46
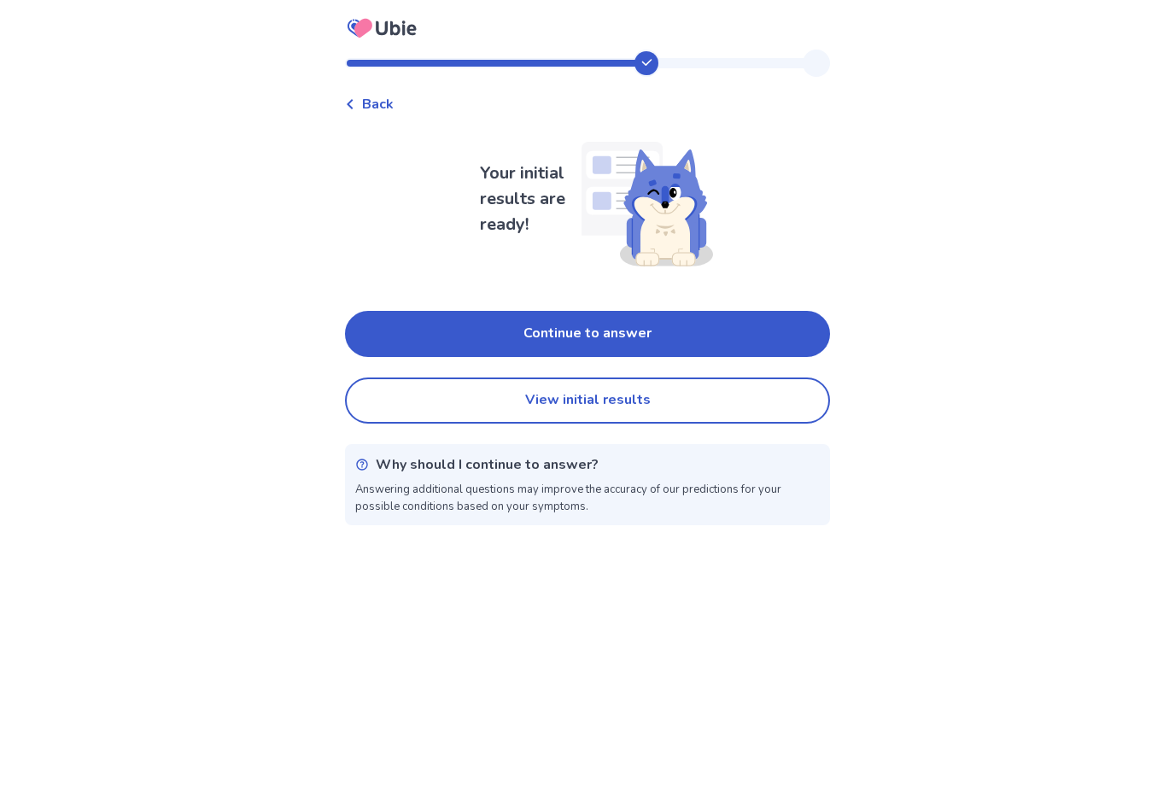
click at [651, 406] on button "View initial results" at bounding box center [587, 400] width 485 height 46
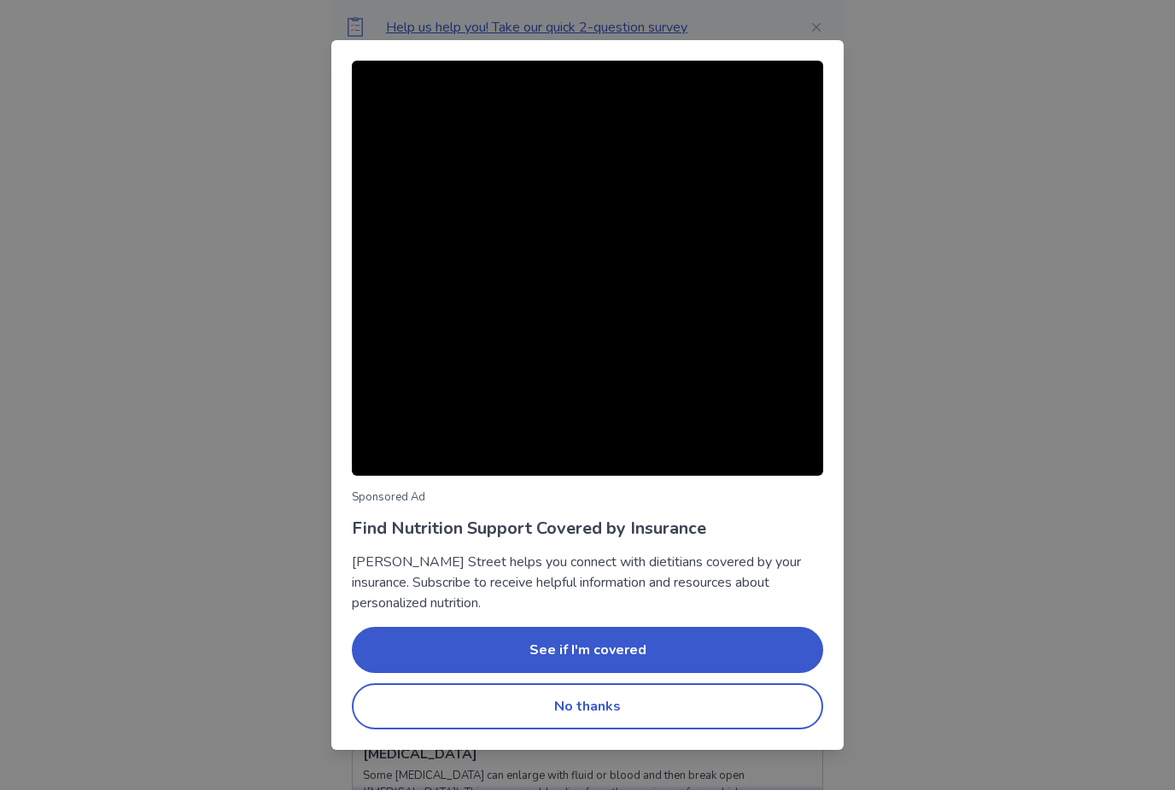
click at [797, 698] on button "No thanks" at bounding box center [587, 706] width 471 height 46
